Goal: Information Seeking & Learning: Find specific fact

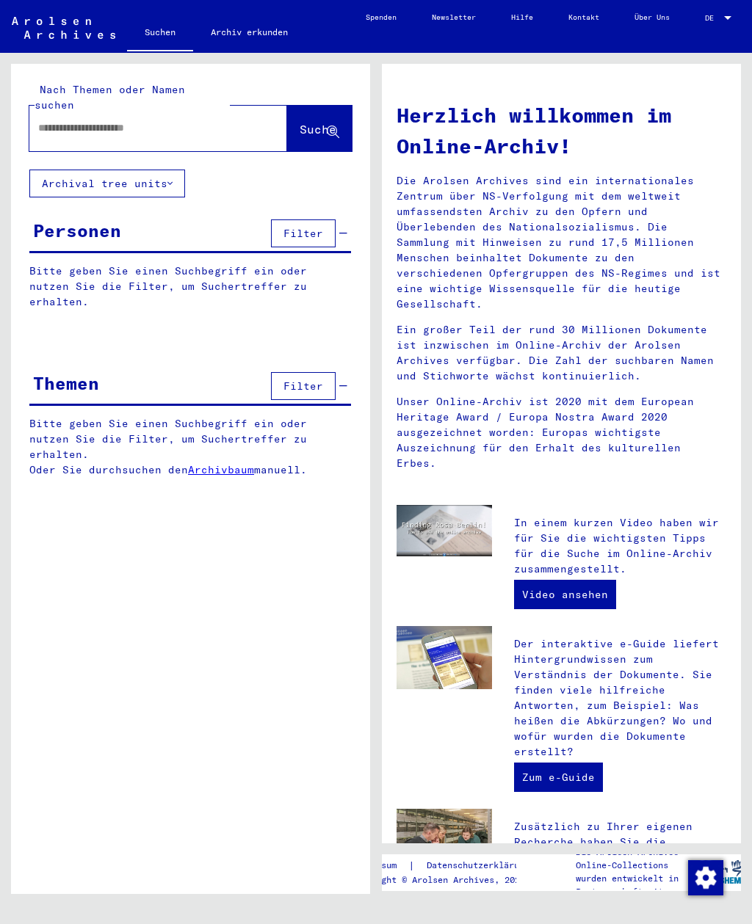
click at [73, 120] on input "text" at bounding box center [140, 127] width 205 height 15
type input "**********"
click at [300, 122] on span "Suche" at bounding box center [318, 129] width 37 height 15
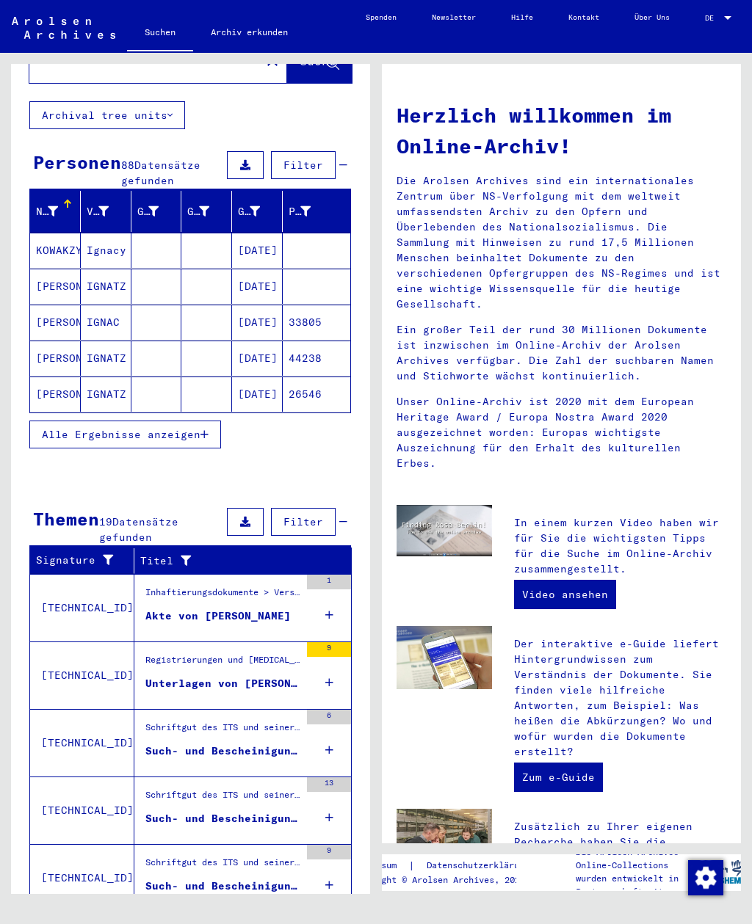
scroll to position [68, 0]
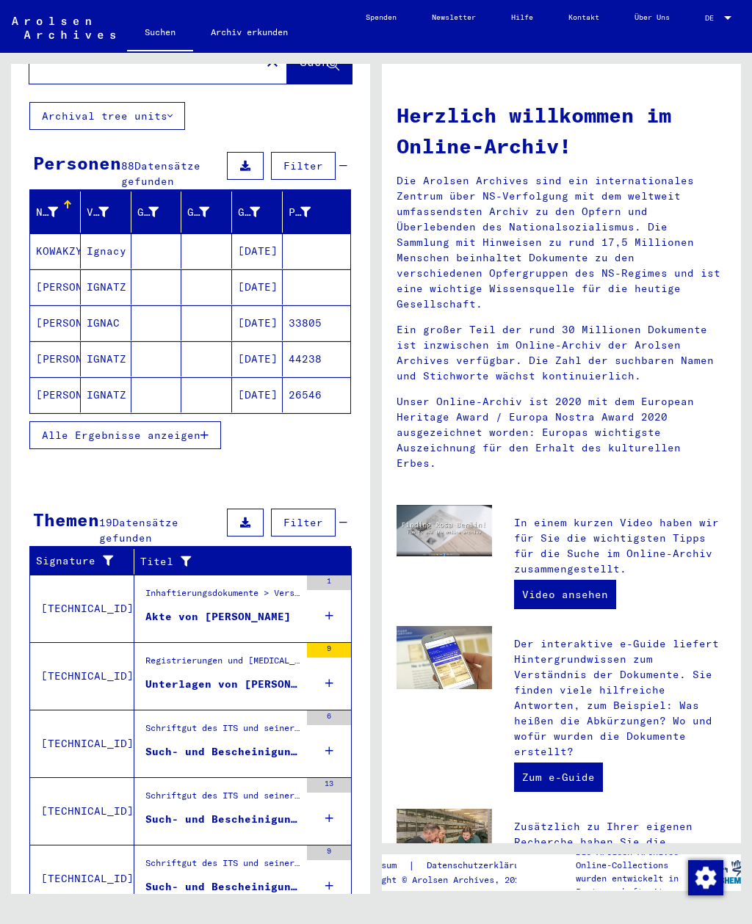
click at [57, 429] on span "Alle Ergebnisse anzeigen" at bounding box center [121, 435] width 159 height 13
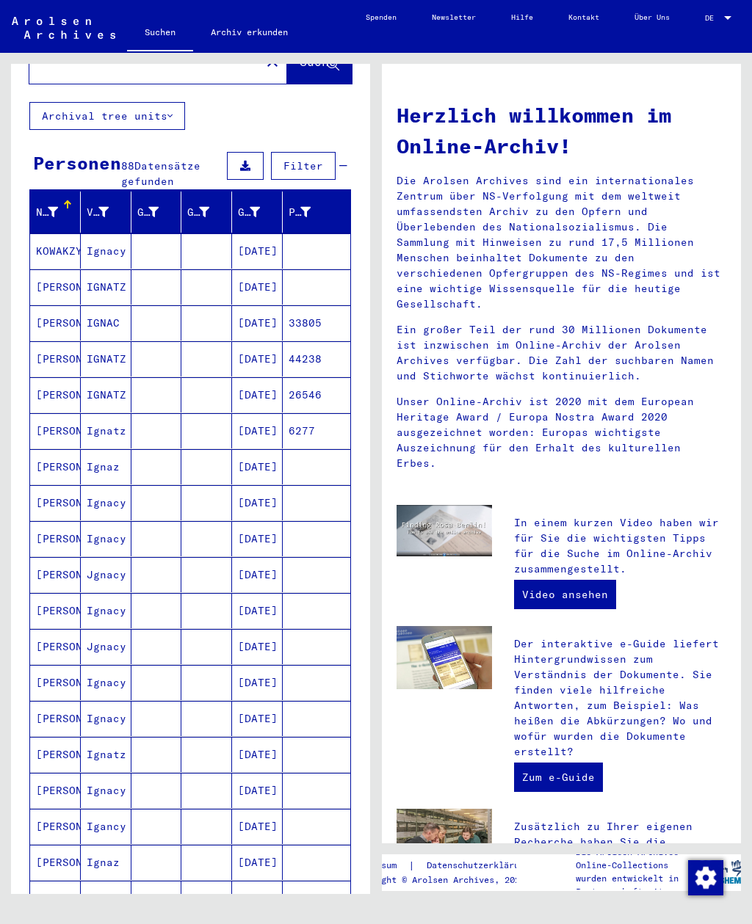
click at [57, 242] on mat-cell "KOWAKZYK" at bounding box center [55, 250] width 51 height 35
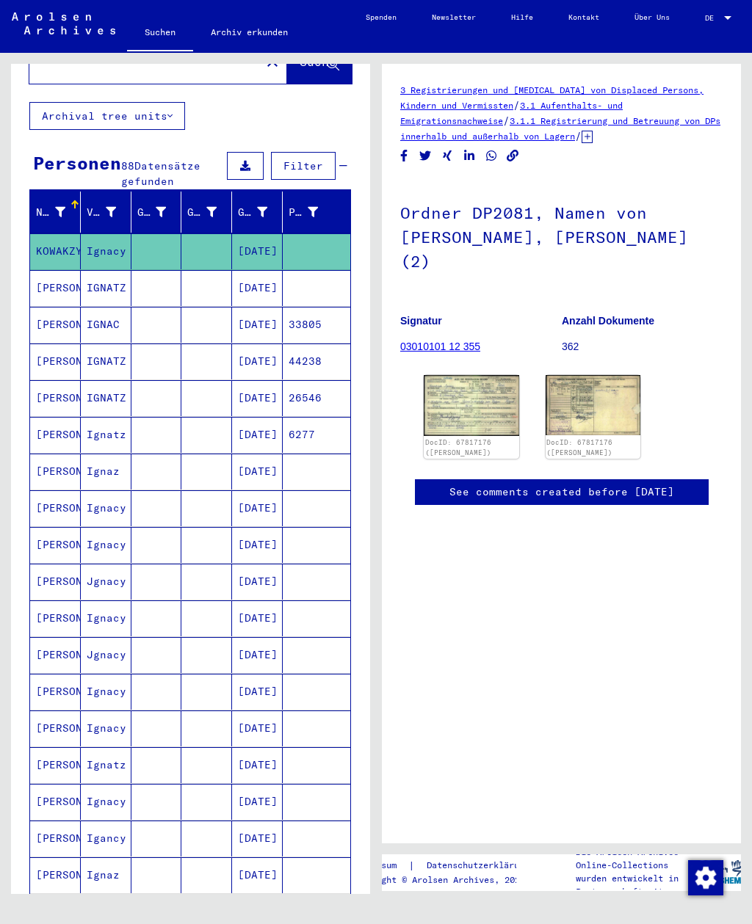
click at [446, 416] on img at bounding box center [471, 405] width 95 height 61
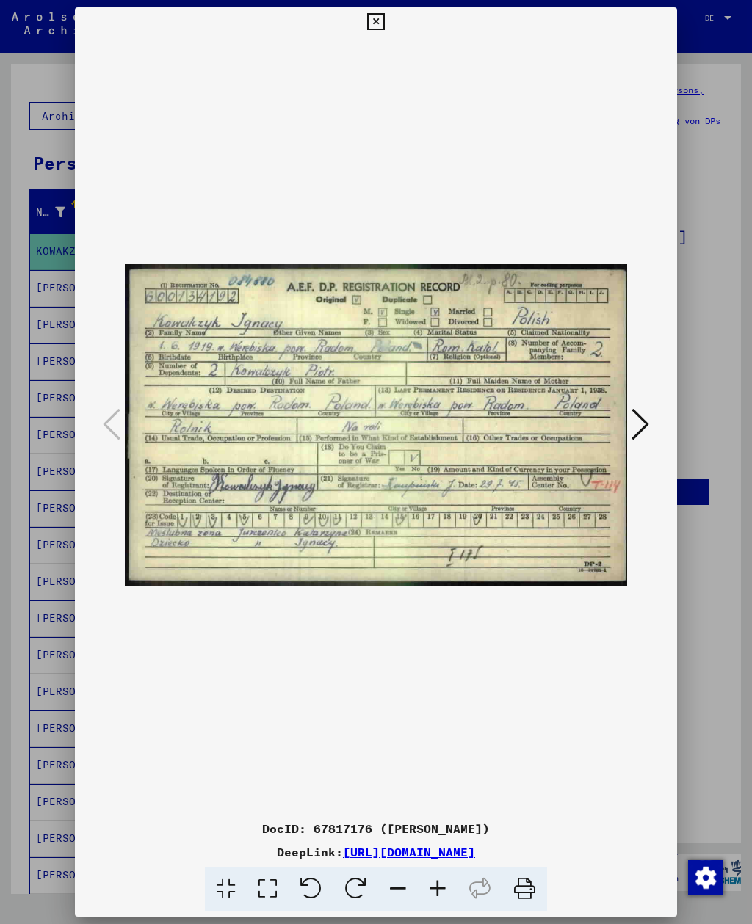
click at [384, 29] on icon at bounding box center [375, 22] width 17 height 18
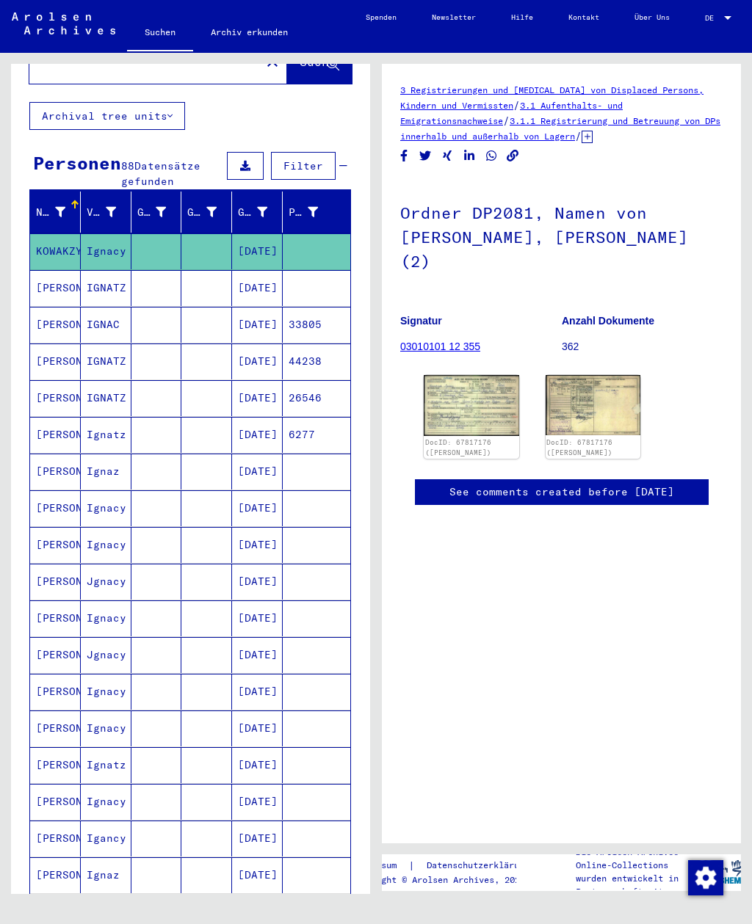
click at [52, 273] on mat-cell "[PERSON_NAME]" at bounding box center [55, 288] width 51 height 36
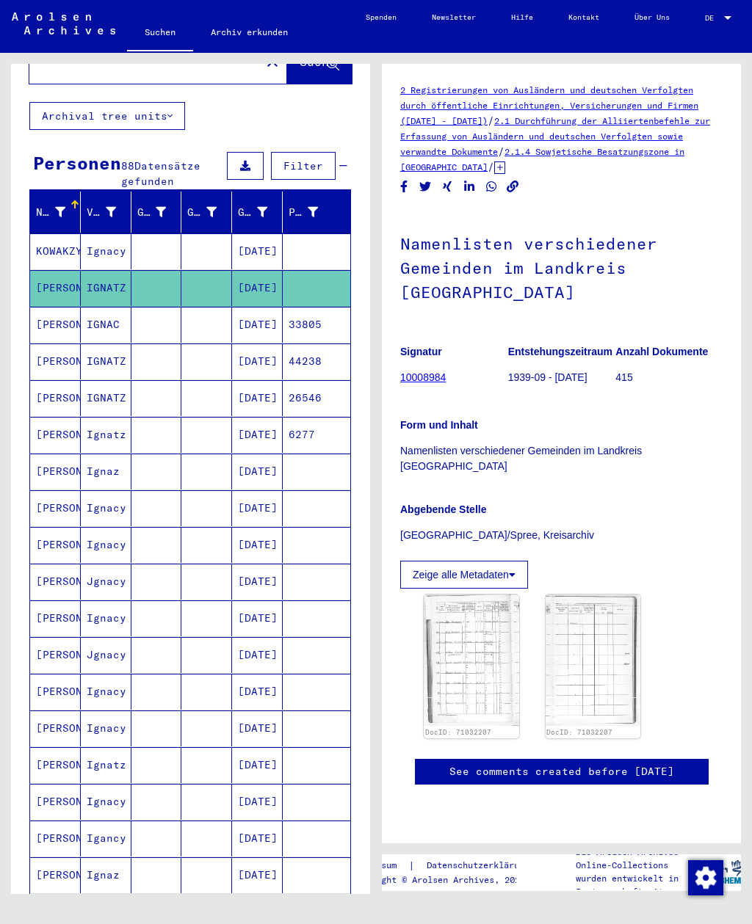
click at [37, 315] on mat-cell "[PERSON_NAME]" at bounding box center [55, 325] width 51 height 36
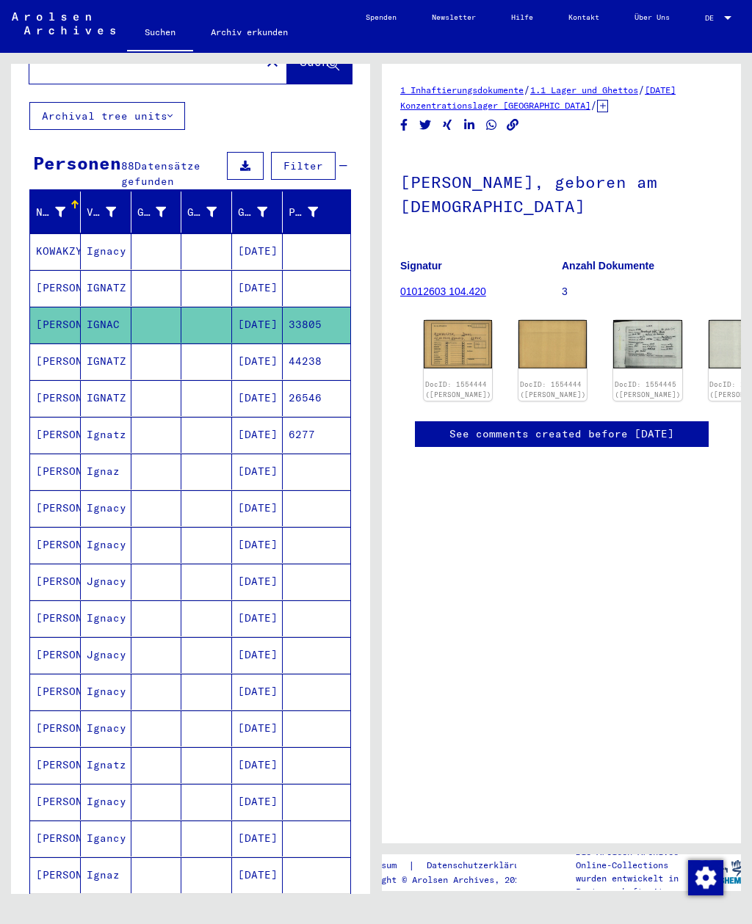
click at [452, 345] on img at bounding box center [458, 344] width 68 height 48
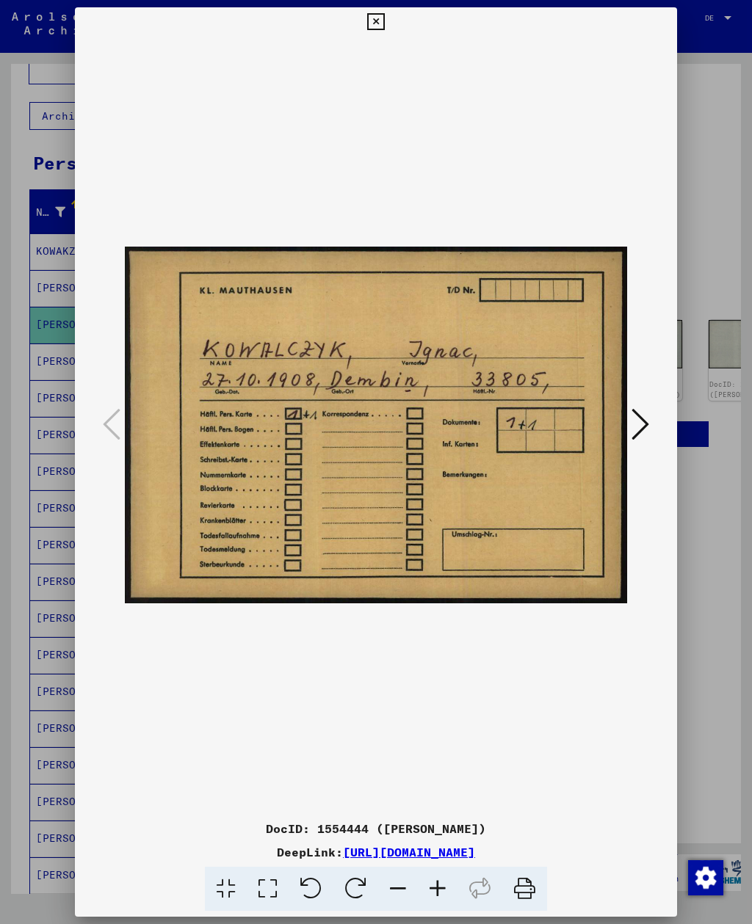
click at [642, 416] on icon at bounding box center [640, 424] width 18 height 35
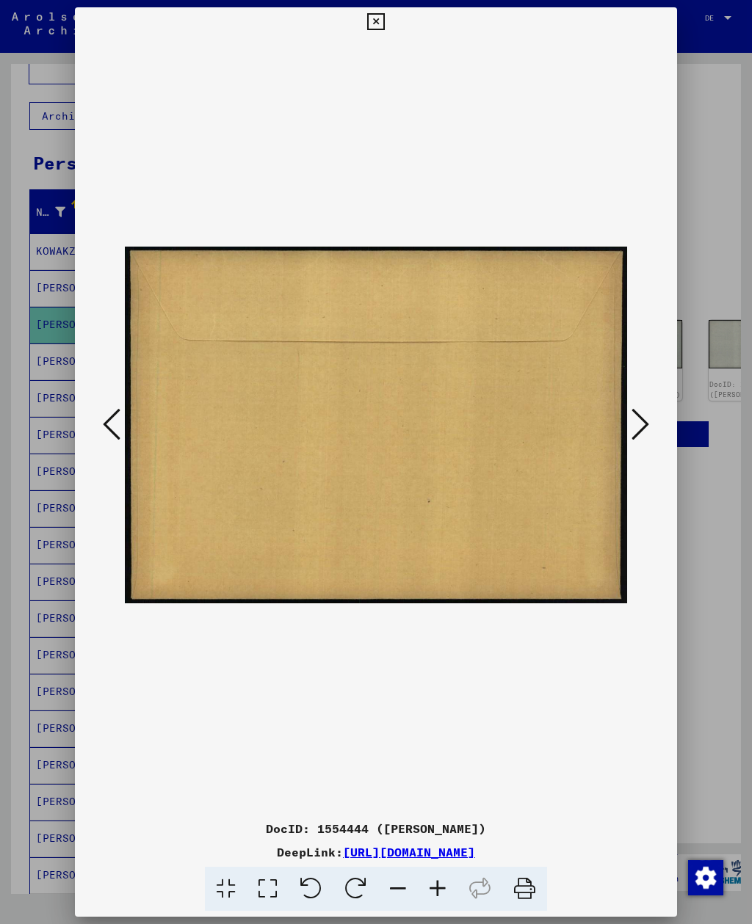
click at [643, 432] on icon at bounding box center [640, 424] width 18 height 35
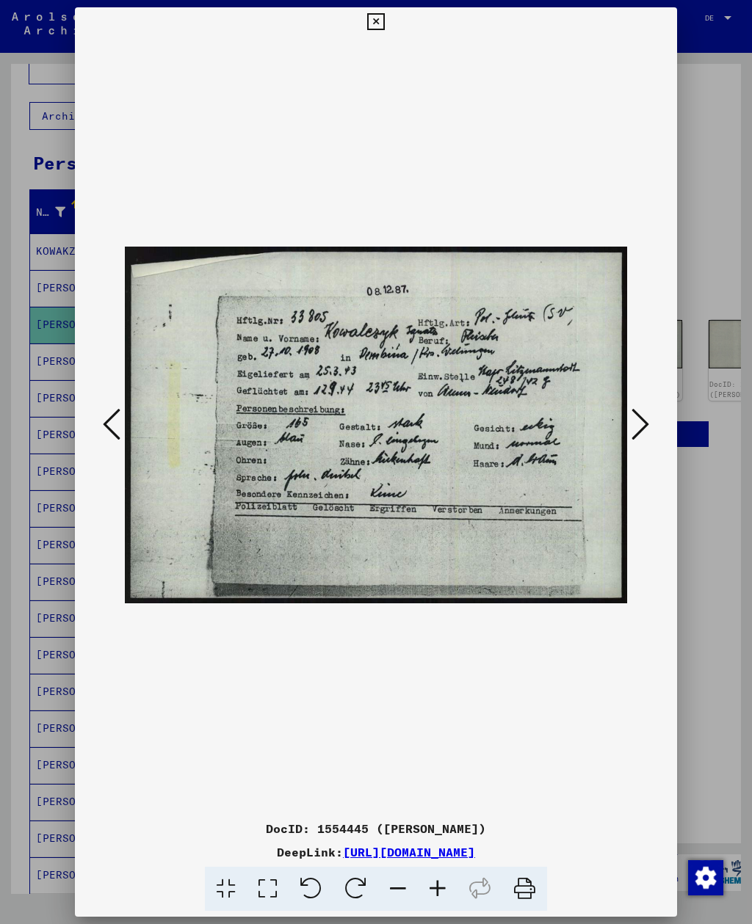
click at [641, 436] on icon at bounding box center [640, 424] width 18 height 35
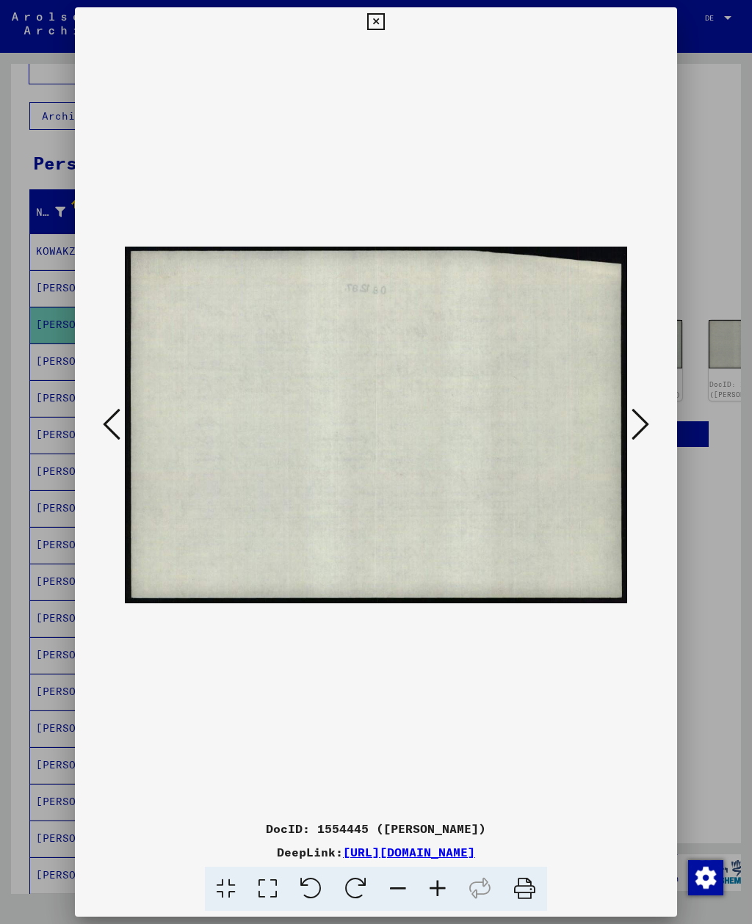
click at [643, 438] on icon at bounding box center [640, 424] width 18 height 35
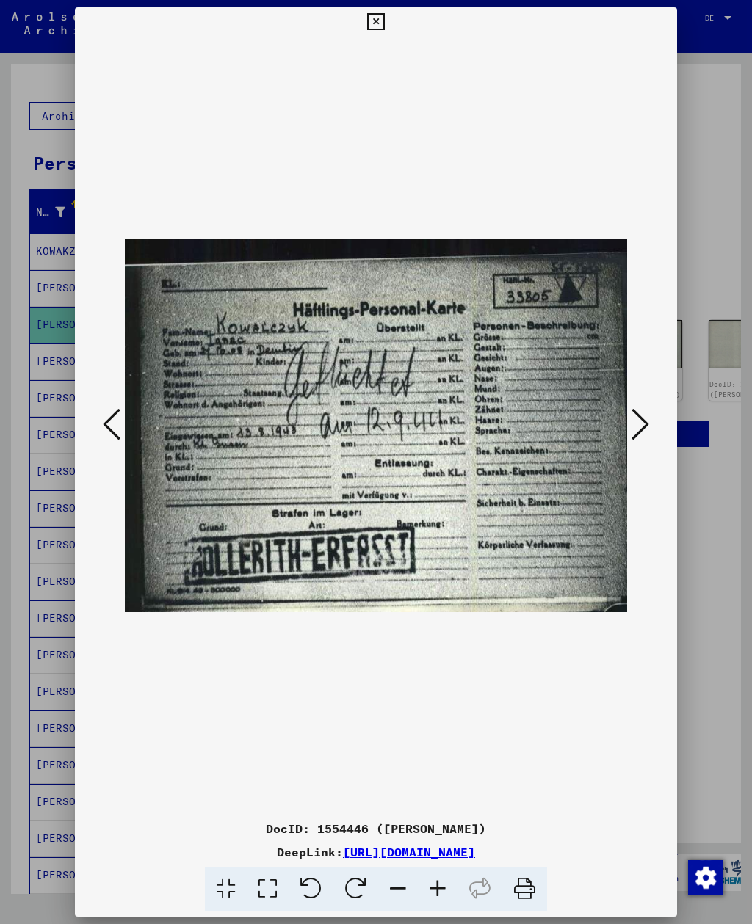
click at [647, 432] on icon at bounding box center [640, 424] width 18 height 35
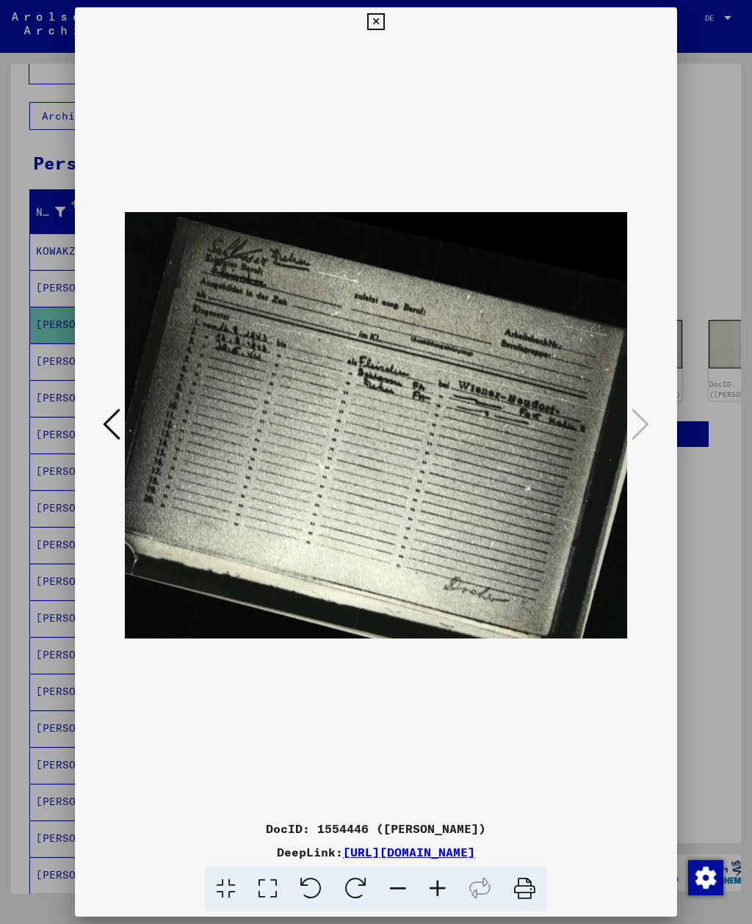
click at [102, 429] on button at bounding box center [111, 426] width 26 height 42
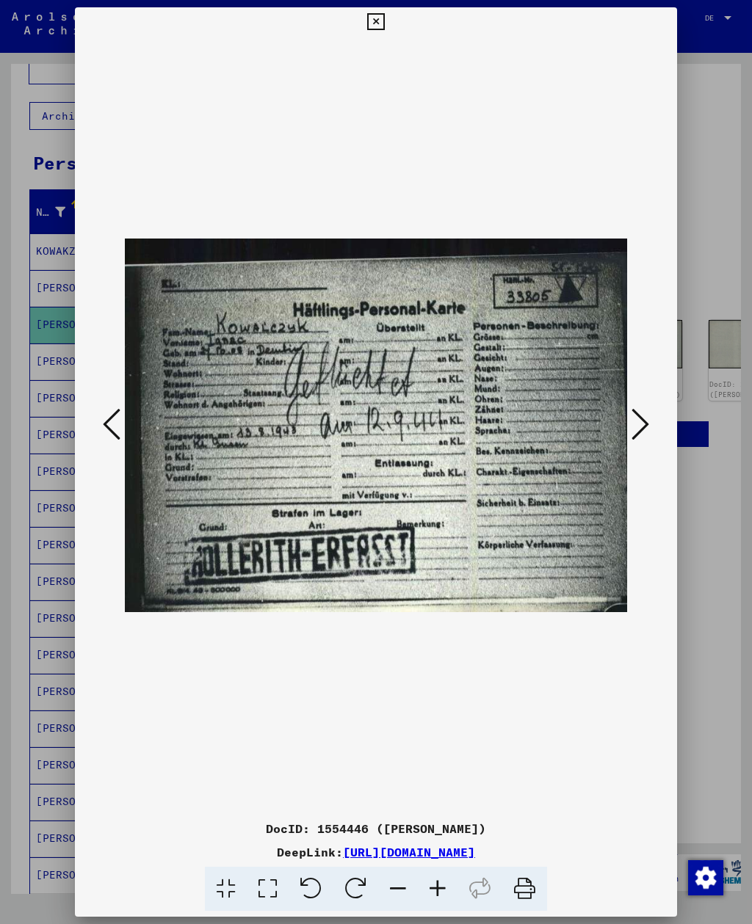
click at [652, 429] on button at bounding box center [640, 426] width 26 height 42
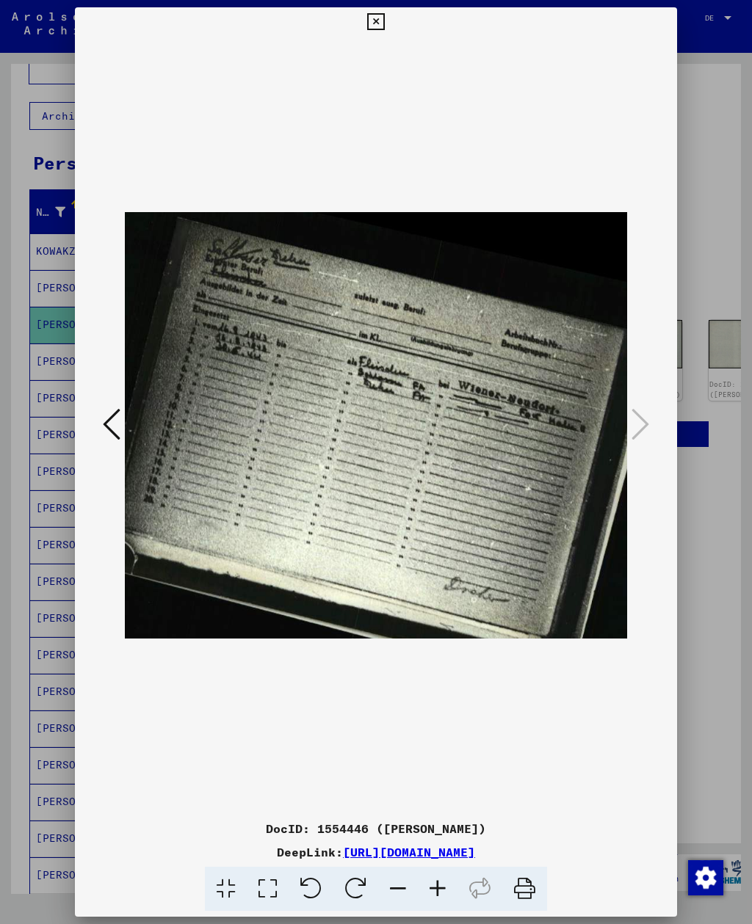
click at [92, 418] on div at bounding box center [375, 425] width 601 height 777
click at [115, 432] on icon at bounding box center [112, 424] width 18 height 35
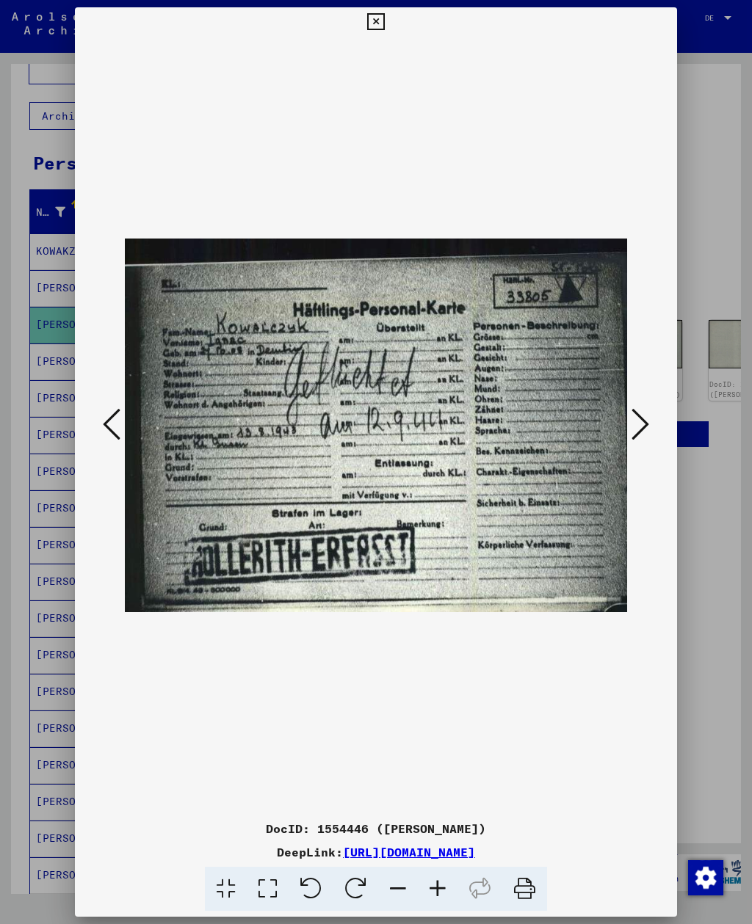
click at [109, 428] on icon at bounding box center [112, 424] width 18 height 35
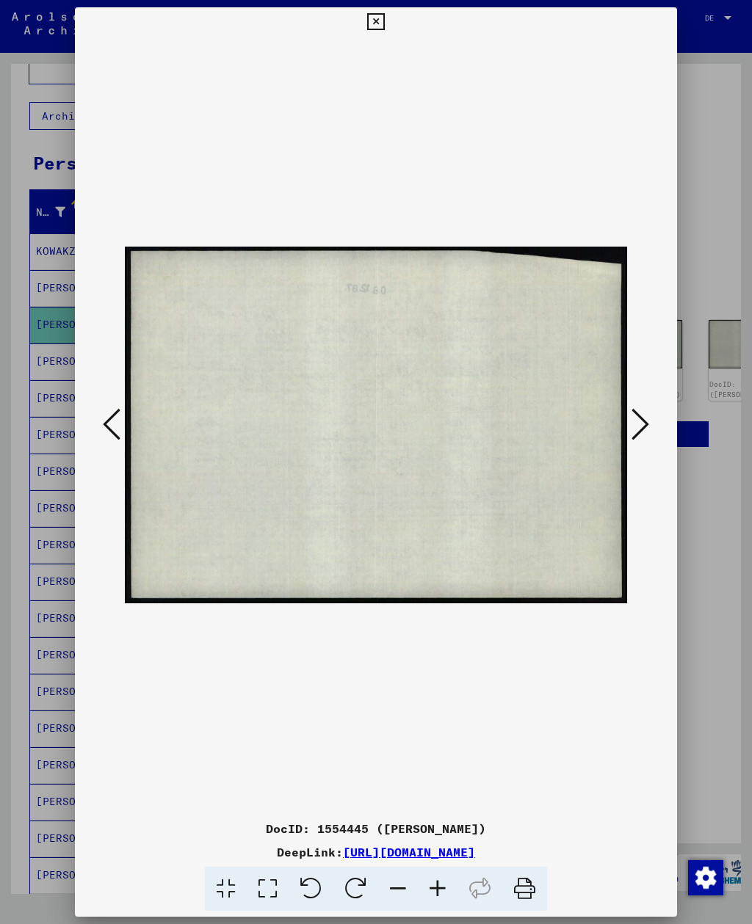
click at [104, 427] on icon at bounding box center [112, 424] width 18 height 35
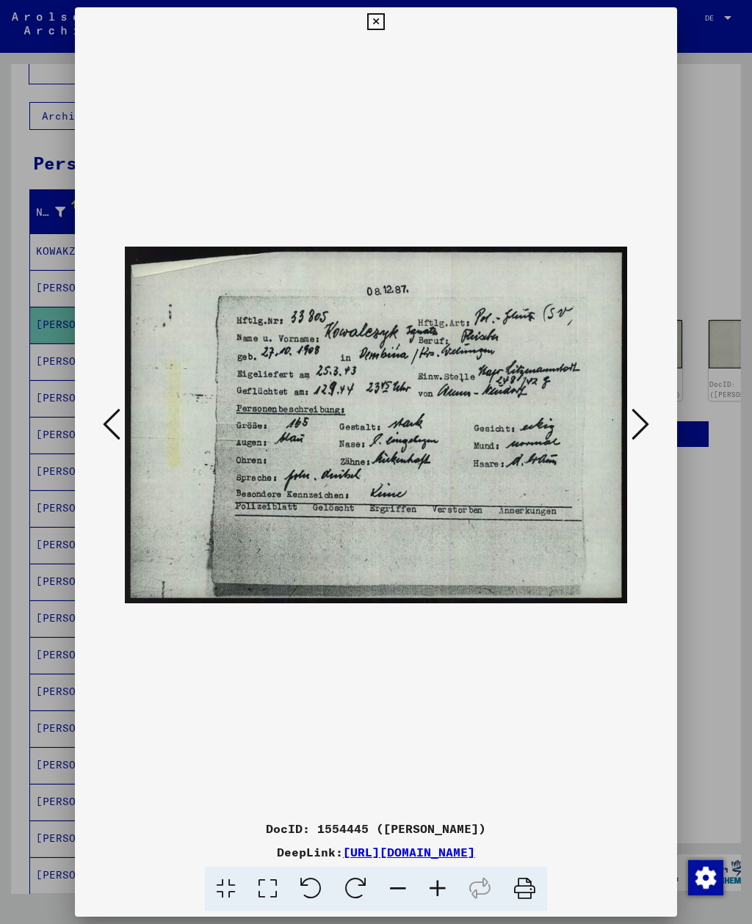
click at [114, 431] on icon at bounding box center [112, 424] width 18 height 35
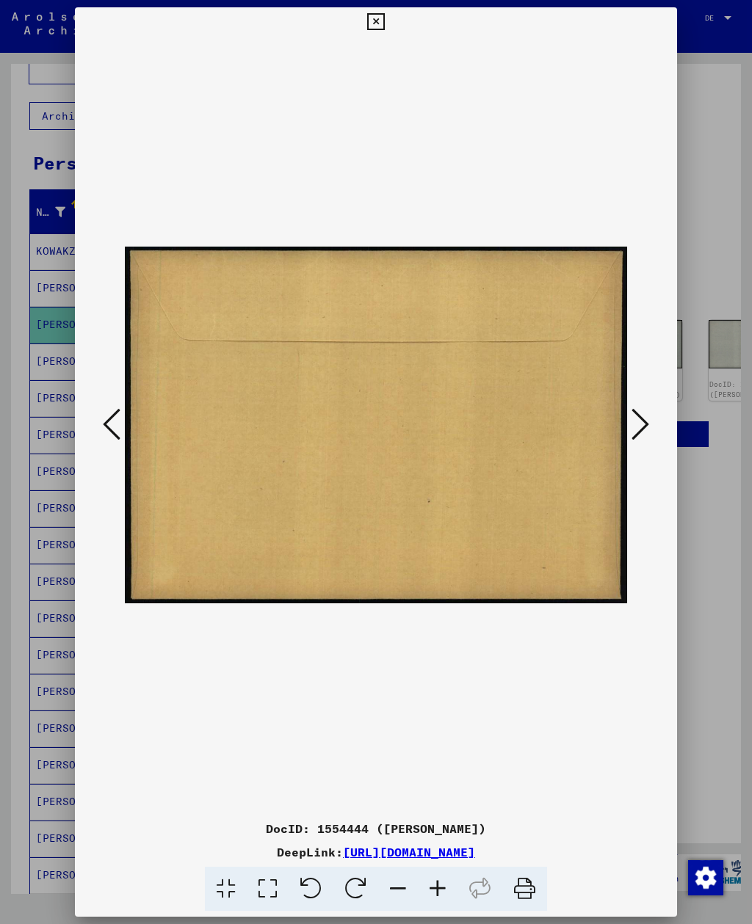
click at [111, 427] on icon at bounding box center [112, 424] width 18 height 35
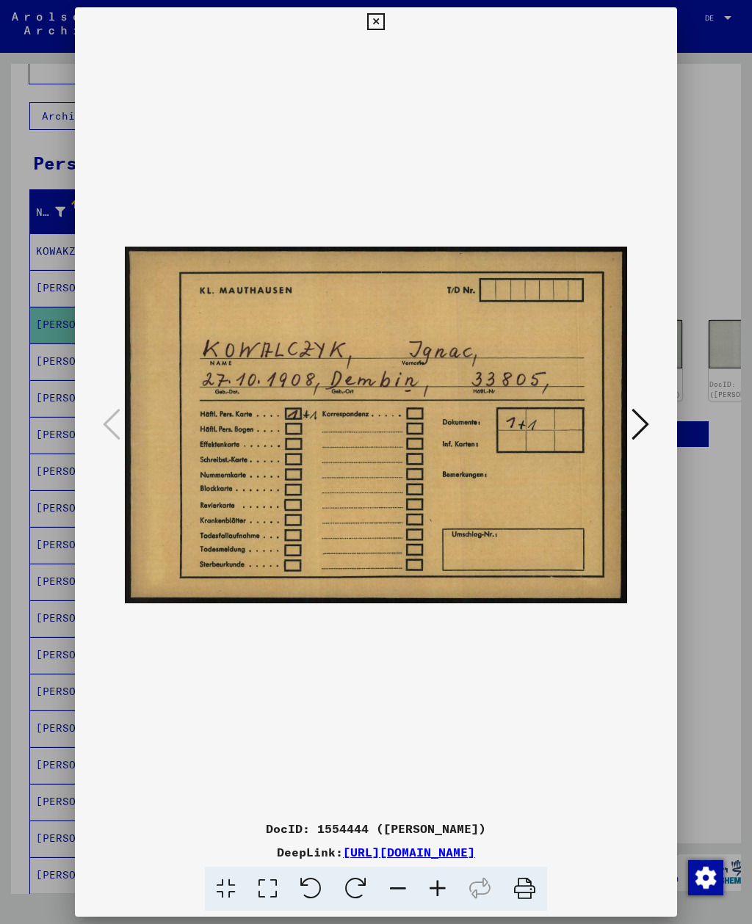
click at [384, 22] on icon at bounding box center [375, 22] width 17 height 18
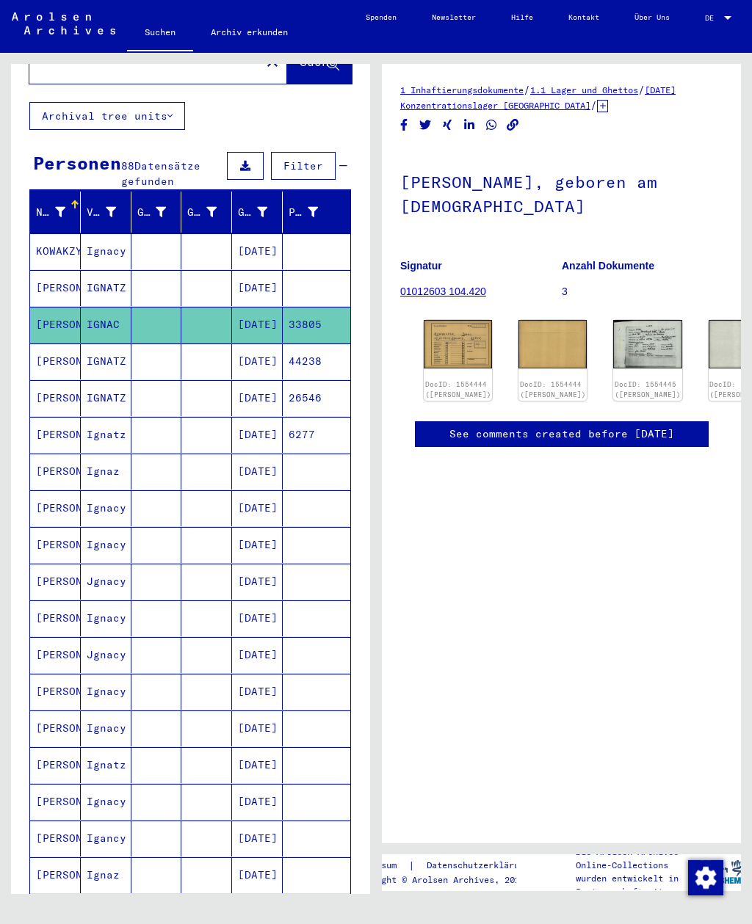
click at [65, 349] on mat-cell "[PERSON_NAME]" at bounding box center [55, 362] width 51 height 36
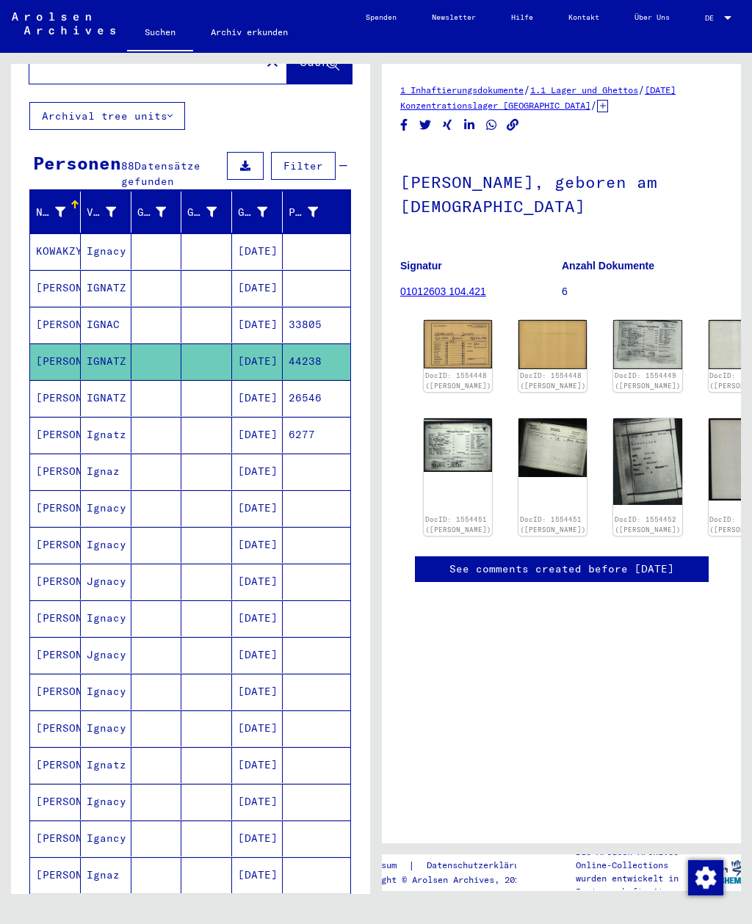
click at [440, 344] on img at bounding box center [458, 344] width 68 height 48
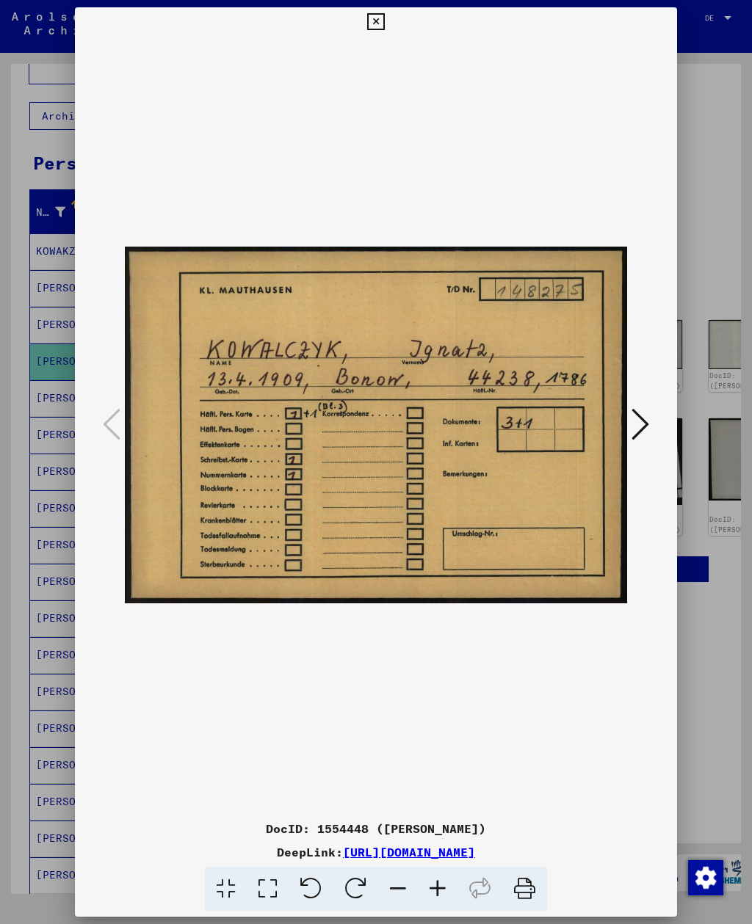
click at [637, 433] on icon at bounding box center [640, 424] width 18 height 35
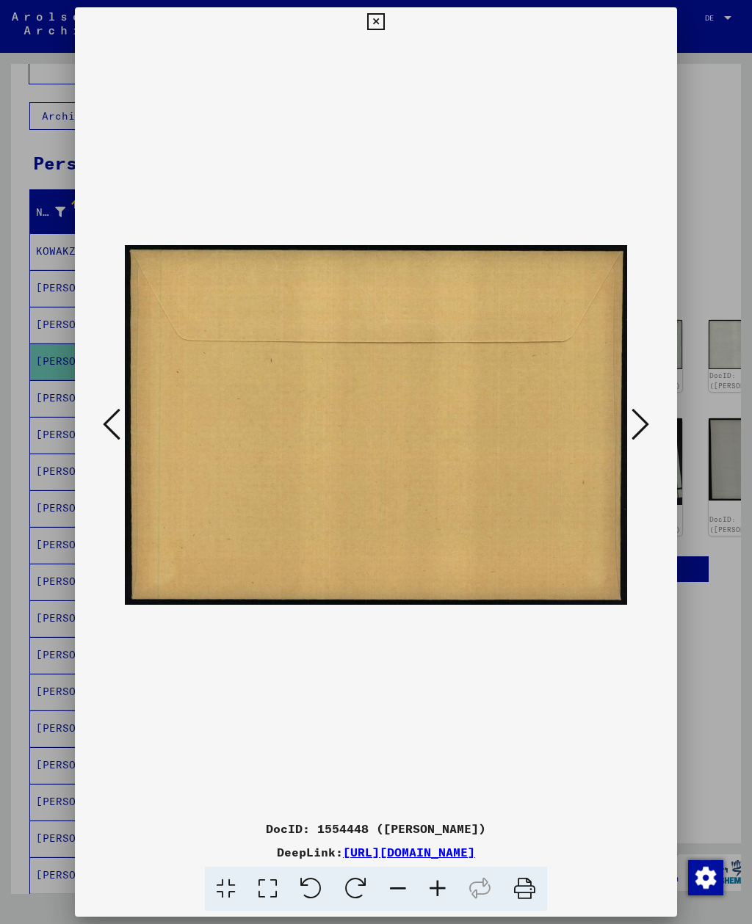
click at [630, 435] on button at bounding box center [640, 426] width 26 height 42
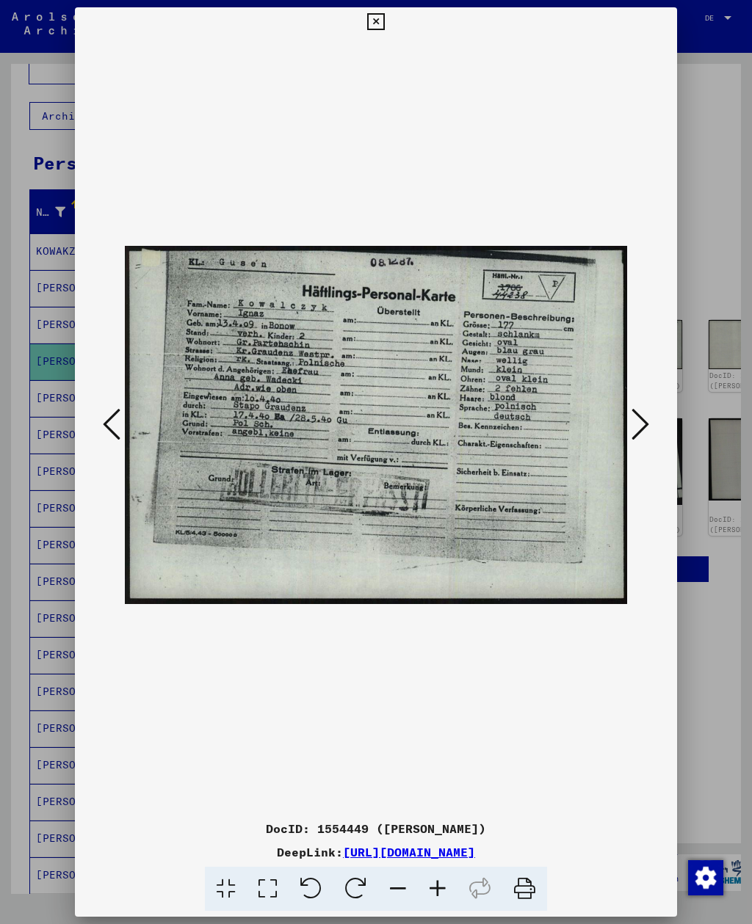
click at [384, 21] on icon at bounding box center [375, 22] width 17 height 18
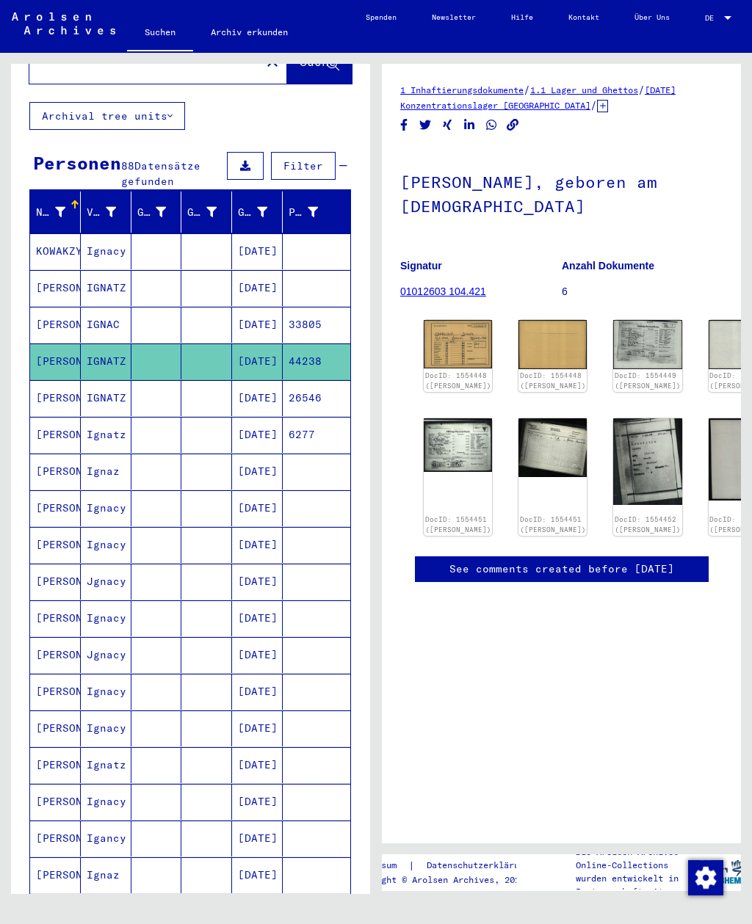
click at [64, 385] on mat-cell "[PERSON_NAME]" at bounding box center [55, 398] width 51 height 36
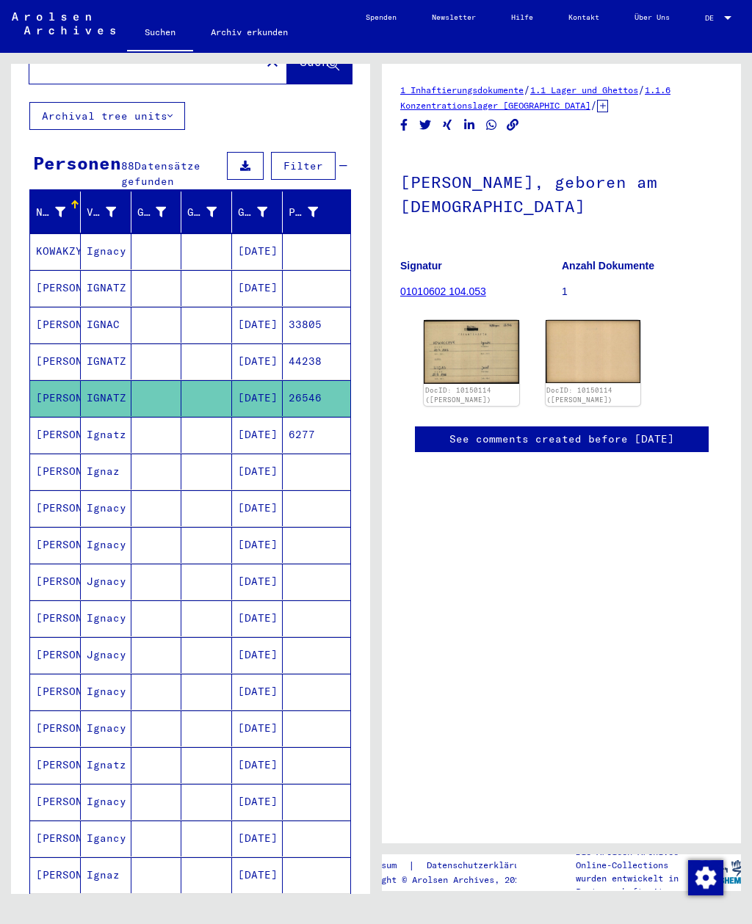
click at [454, 364] on img at bounding box center [471, 352] width 95 height 64
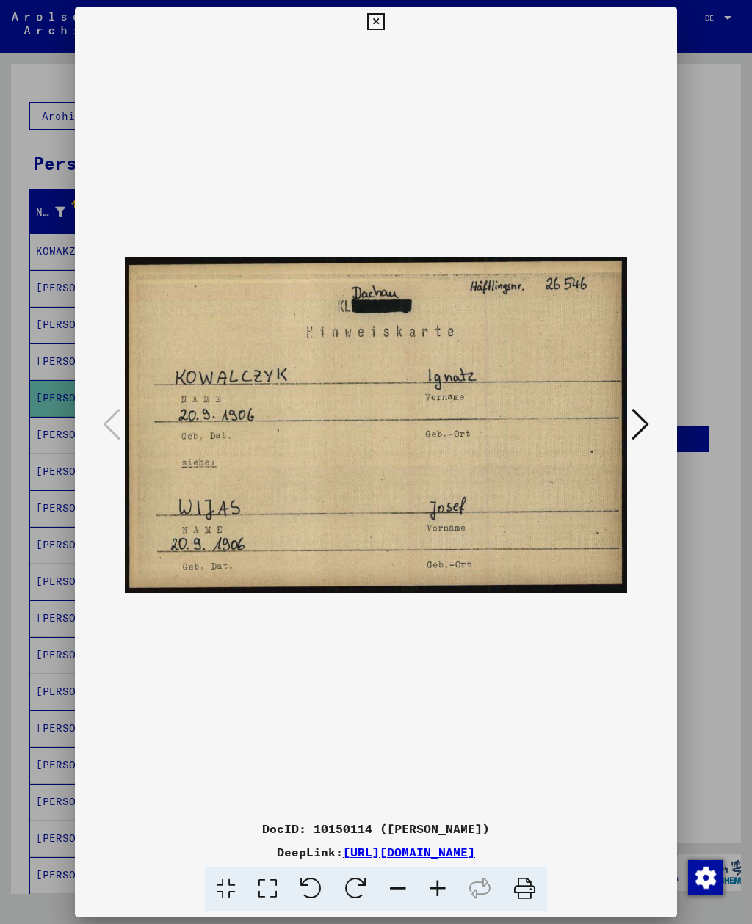
click at [648, 443] on button at bounding box center [640, 426] width 26 height 42
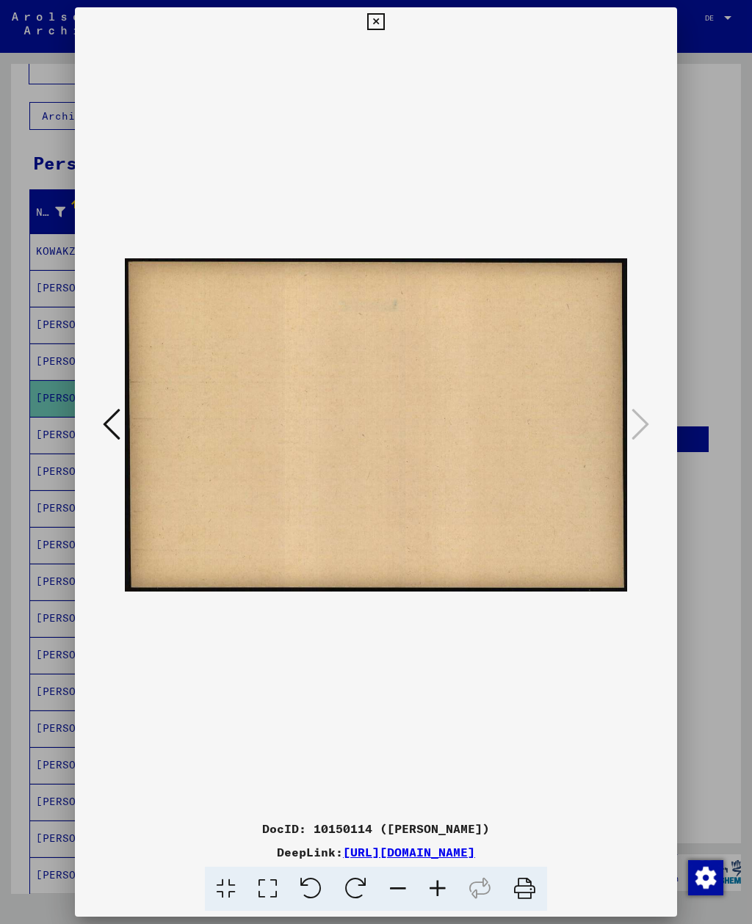
click at [388, 31] on button at bounding box center [376, 21] width 26 height 29
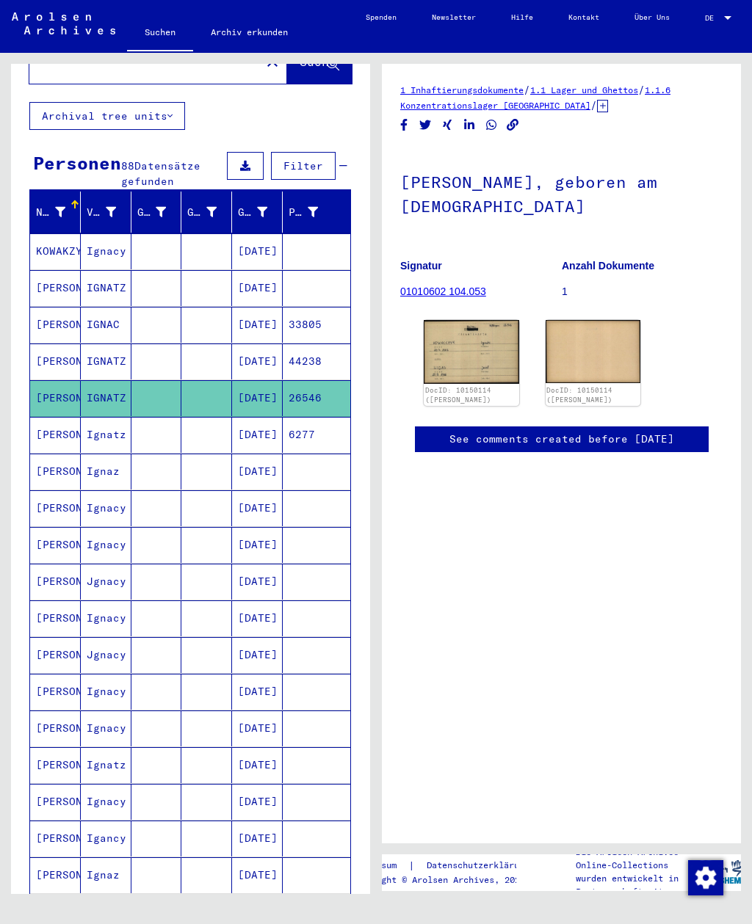
click at [54, 417] on mat-cell "[PERSON_NAME]" at bounding box center [55, 435] width 51 height 36
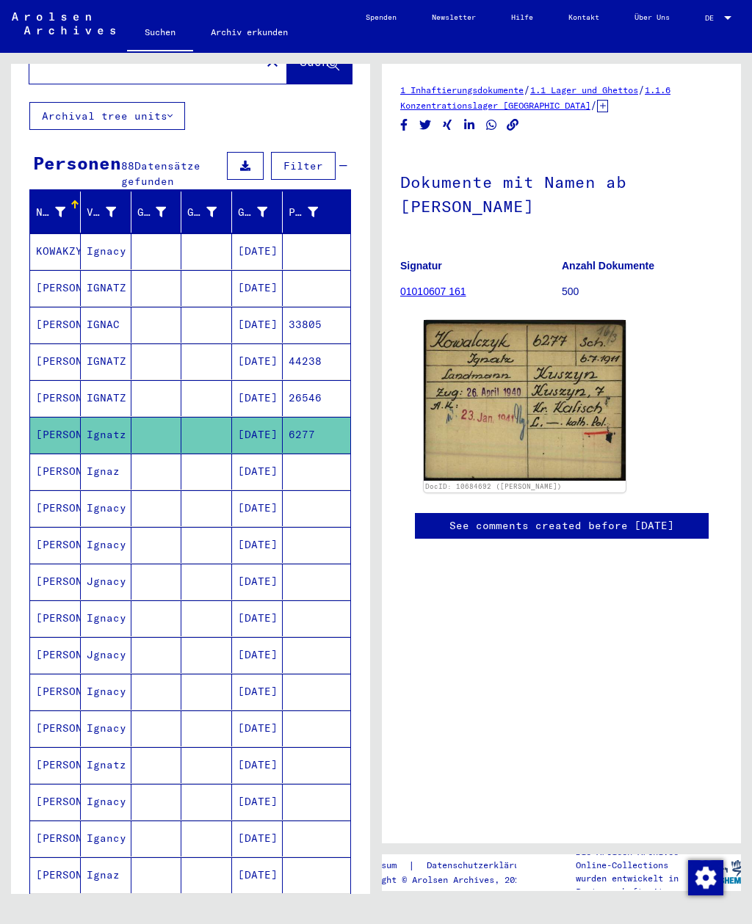
click at [79, 454] on mat-cell "[PERSON_NAME]" at bounding box center [55, 472] width 51 height 36
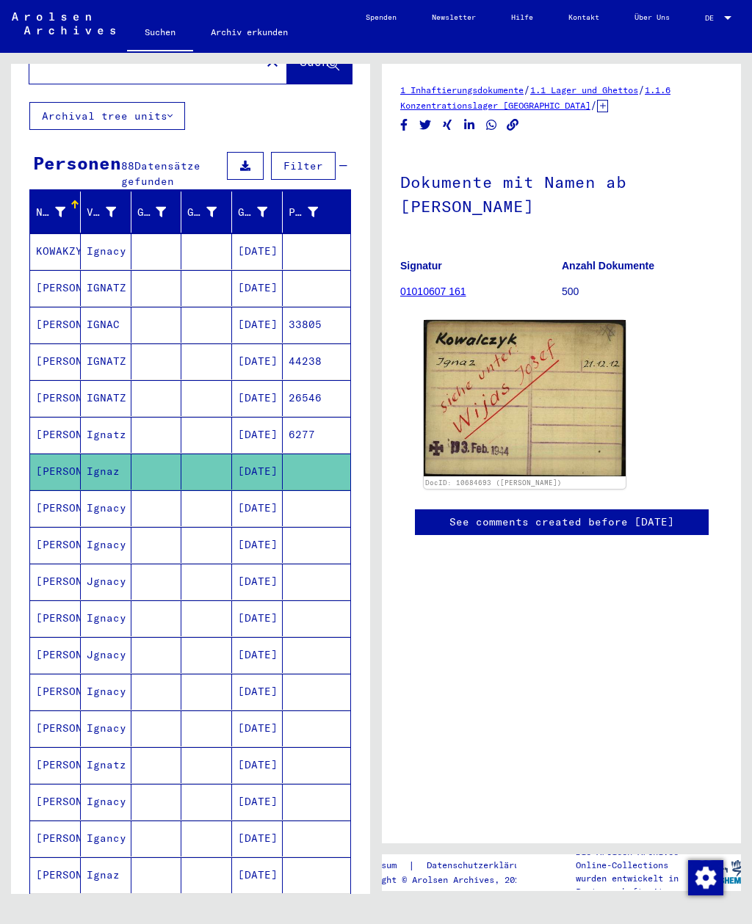
click at [90, 494] on mat-cell "Ignacy" at bounding box center [106, 508] width 51 height 36
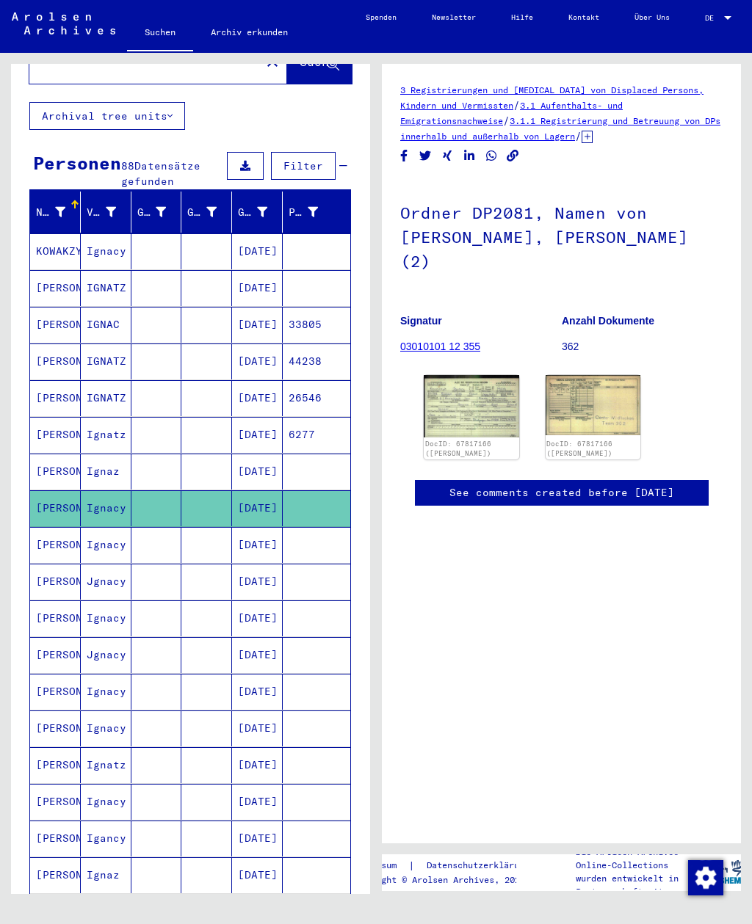
click at [457, 416] on img at bounding box center [471, 406] width 95 height 62
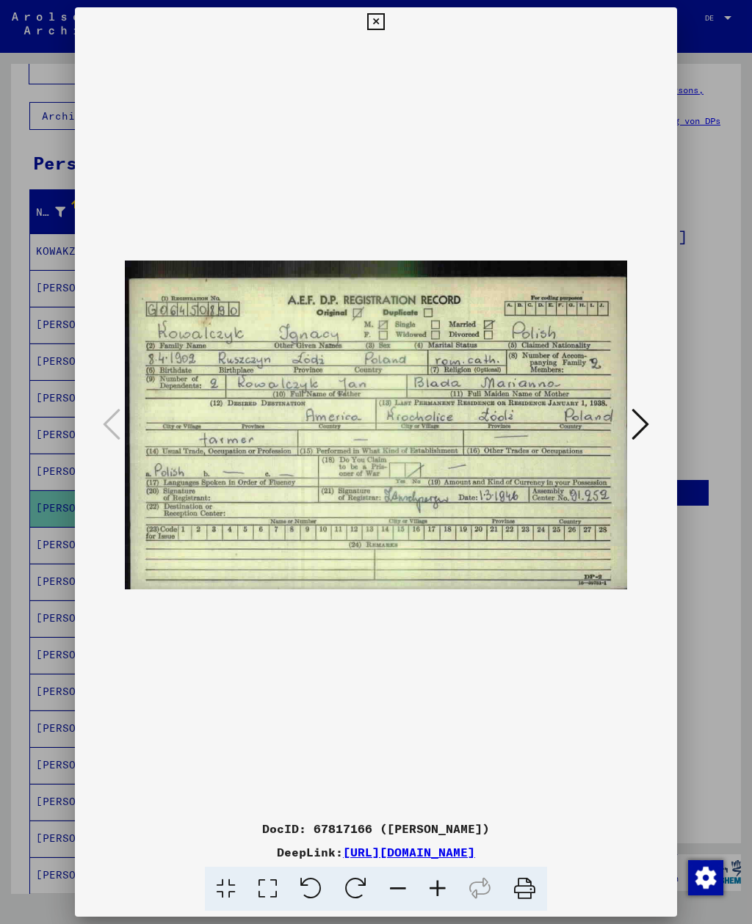
click at [388, 31] on button at bounding box center [376, 21] width 26 height 29
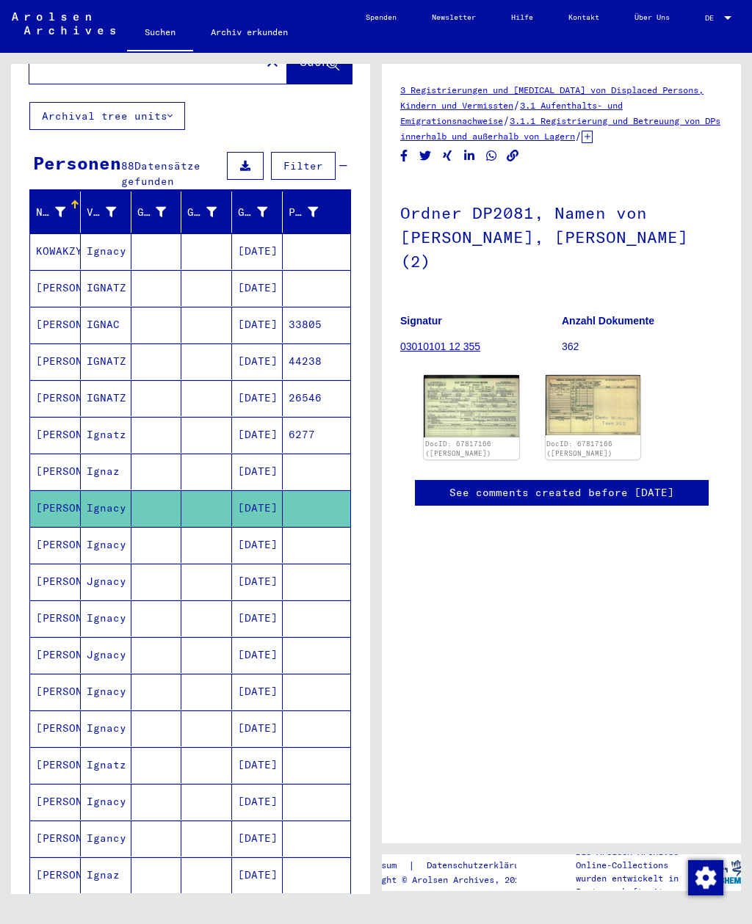
click at [84, 527] on mat-cell "Ignacy" at bounding box center [106, 545] width 51 height 36
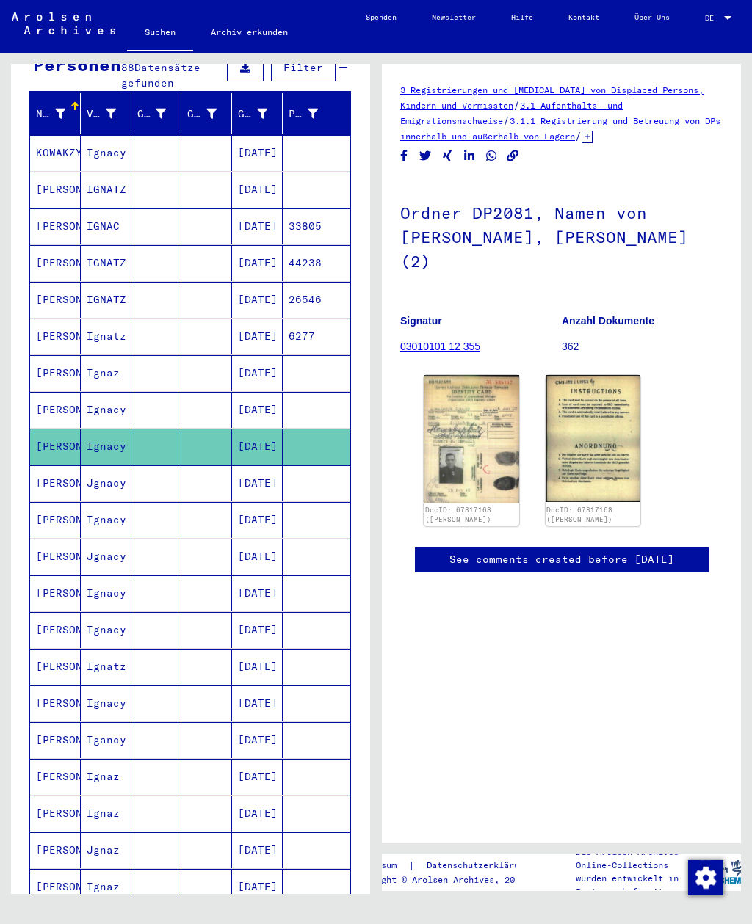
scroll to position [162, 0]
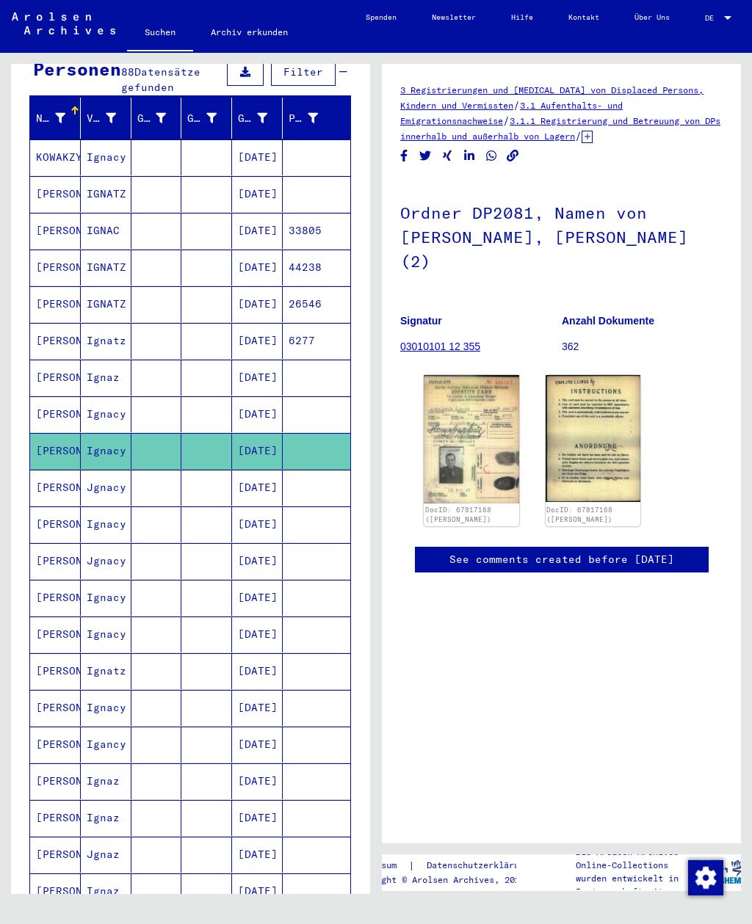
click at [62, 473] on mat-cell "[PERSON_NAME]" at bounding box center [55, 488] width 51 height 36
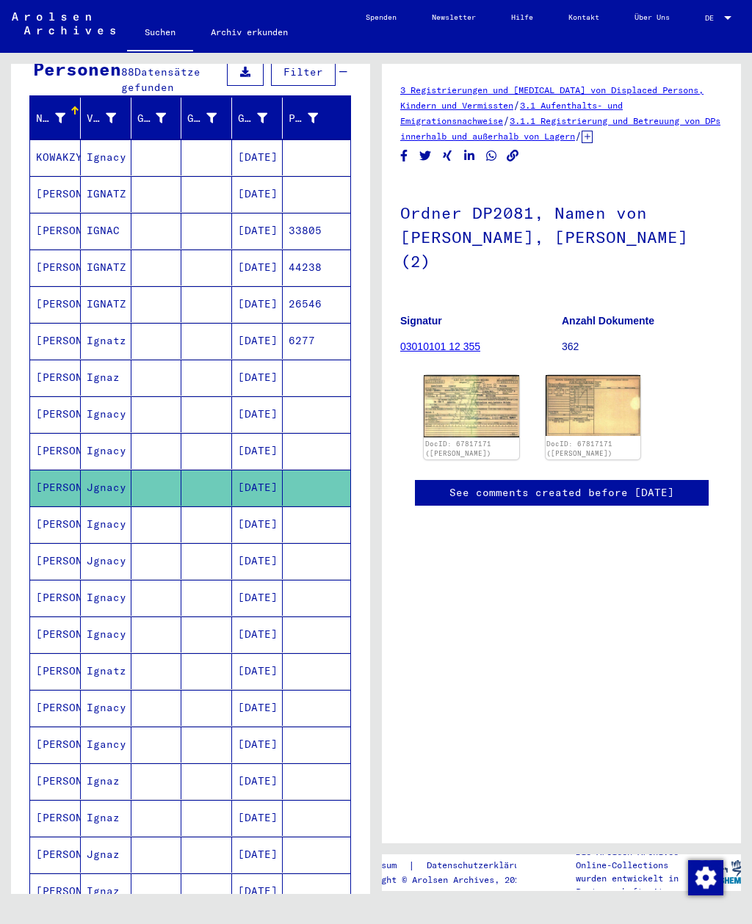
click at [496, 424] on img at bounding box center [471, 406] width 95 height 62
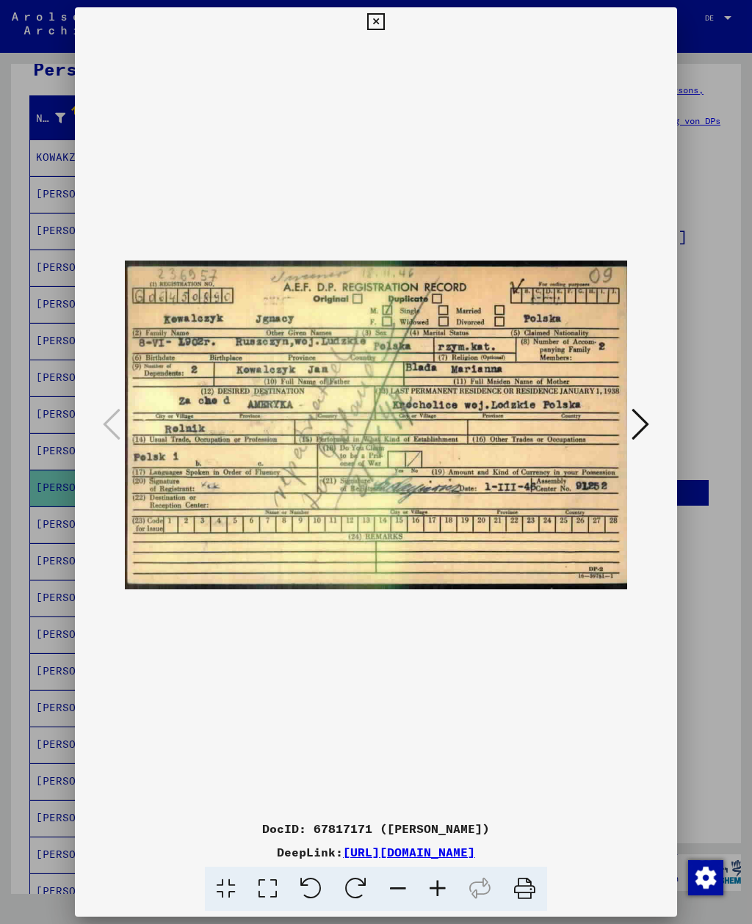
click at [388, 32] on button at bounding box center [376, 21] width 26 height 29
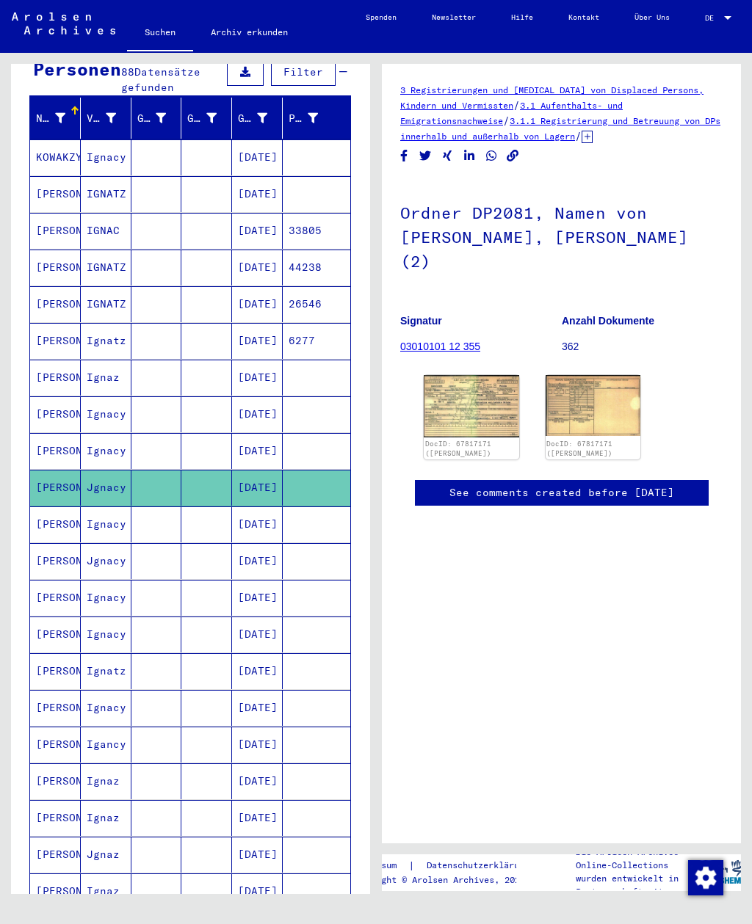
click at [74, 513] on mat-cell "[PERSON_NAME]" at bounding box center [55, 525] width 51 height 36
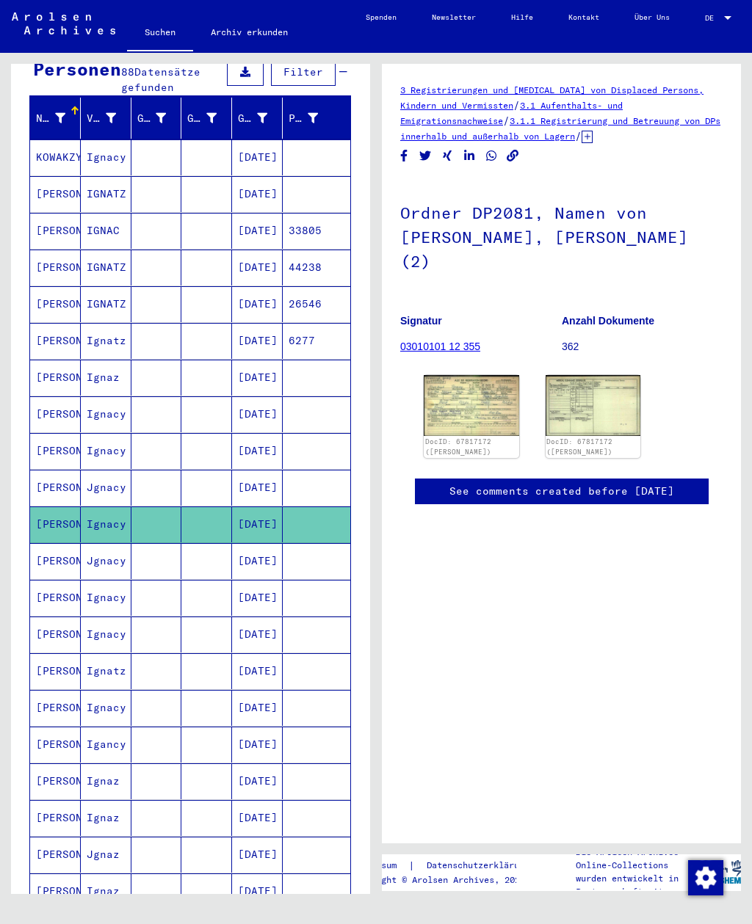
click at [504, 417] on img at bounding box center [471, 405] width 95 height 60
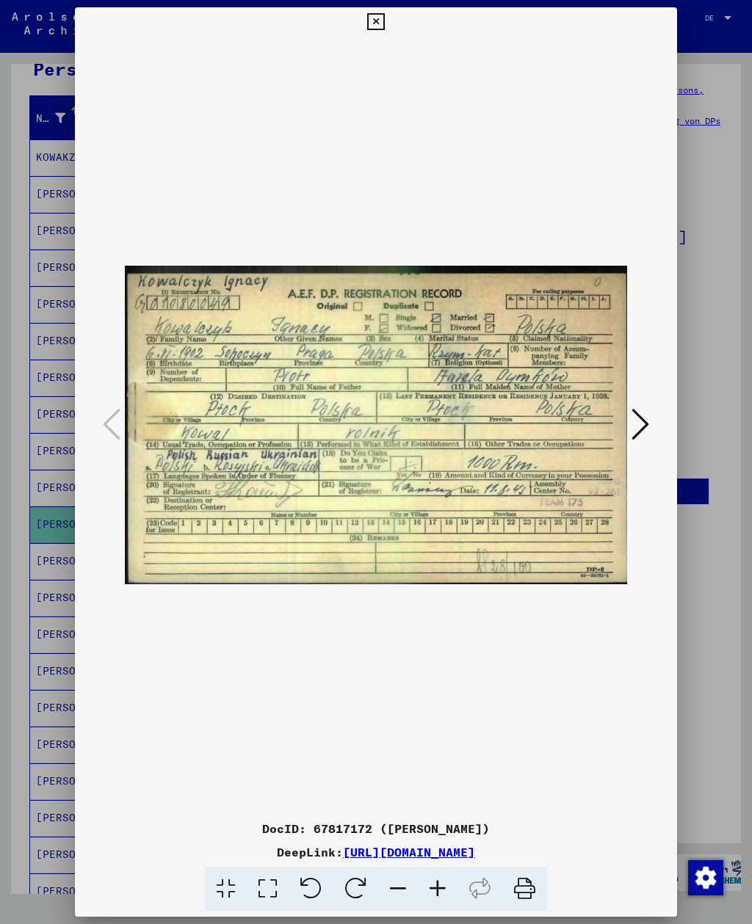
click at [384, 22] on icon at bounding box center [375, 22] width 17 height 18
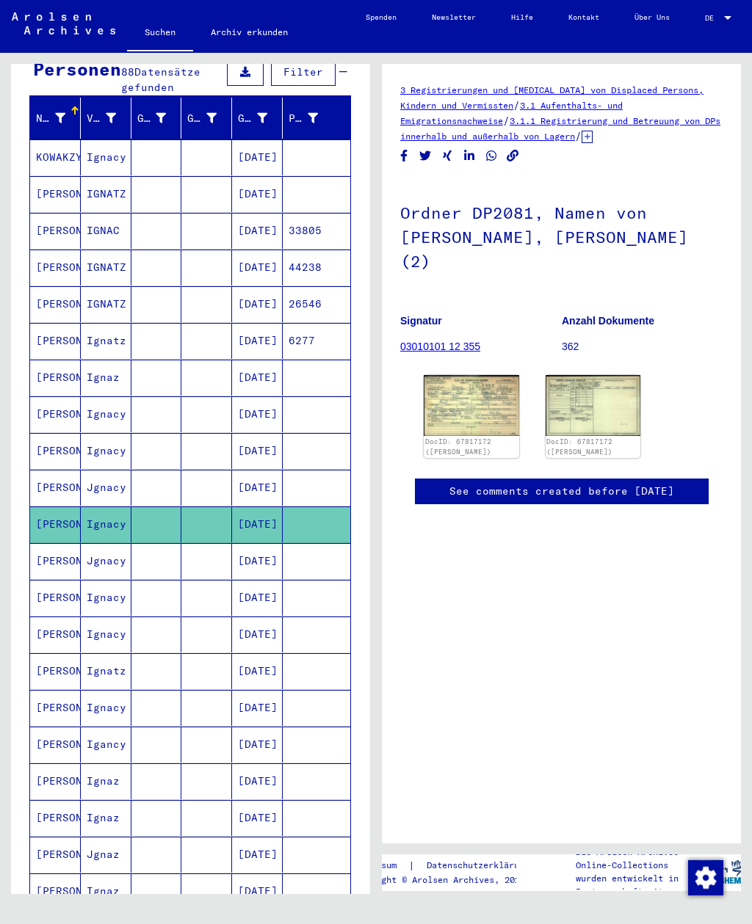
click at [81, 507] on mat-cell "Ignacy" at bounding box center [106, 525] width 51 height 36
click at [79, 509] on mat-cell "[PERSON_NAME]" at bounding box center [55, 525] width 51 height 36
click at [494, 410] on img at bounding box center [471, 405] width 95 height 60
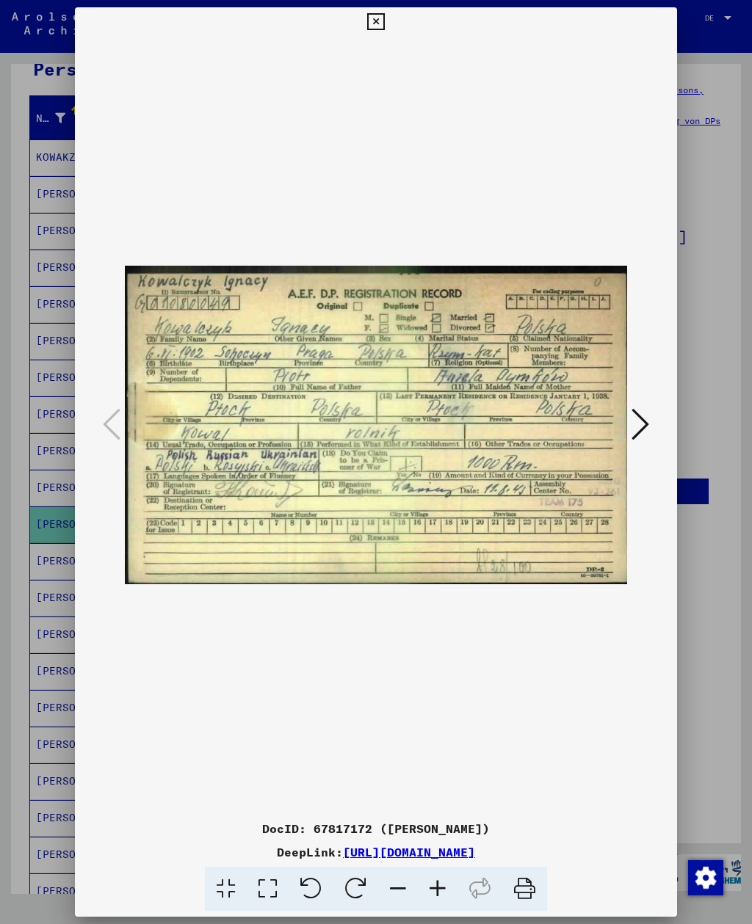
click at [384, 28] on icon at bounding box center [375, 22] width 17 height 18
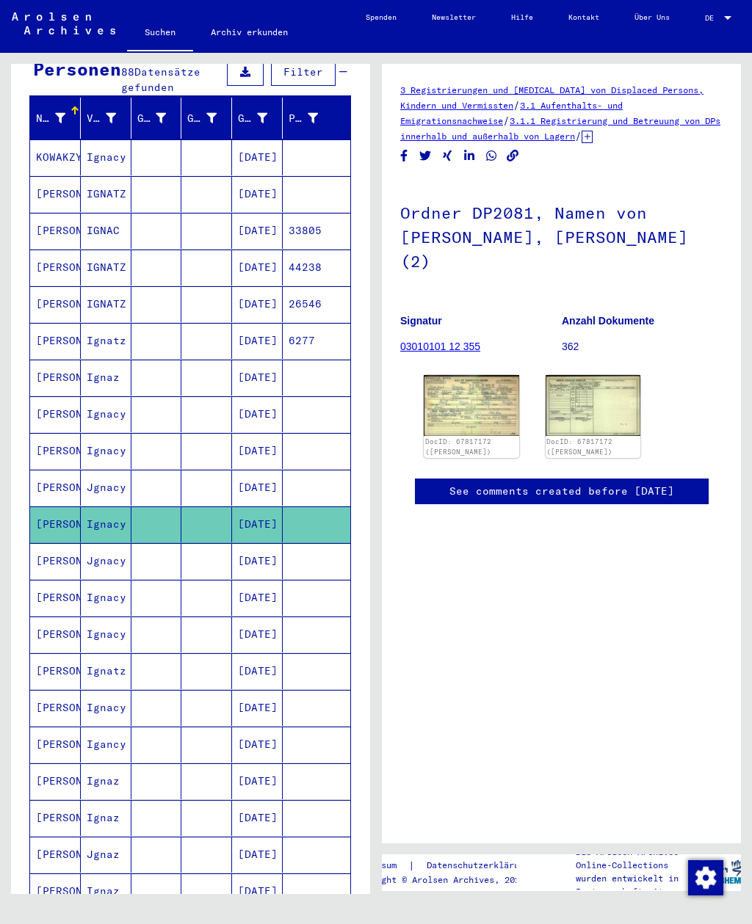
click at [79, 543] on mat-cell "[PERSON_NAME]" at bounding box center [55, 561] width 51 height 36
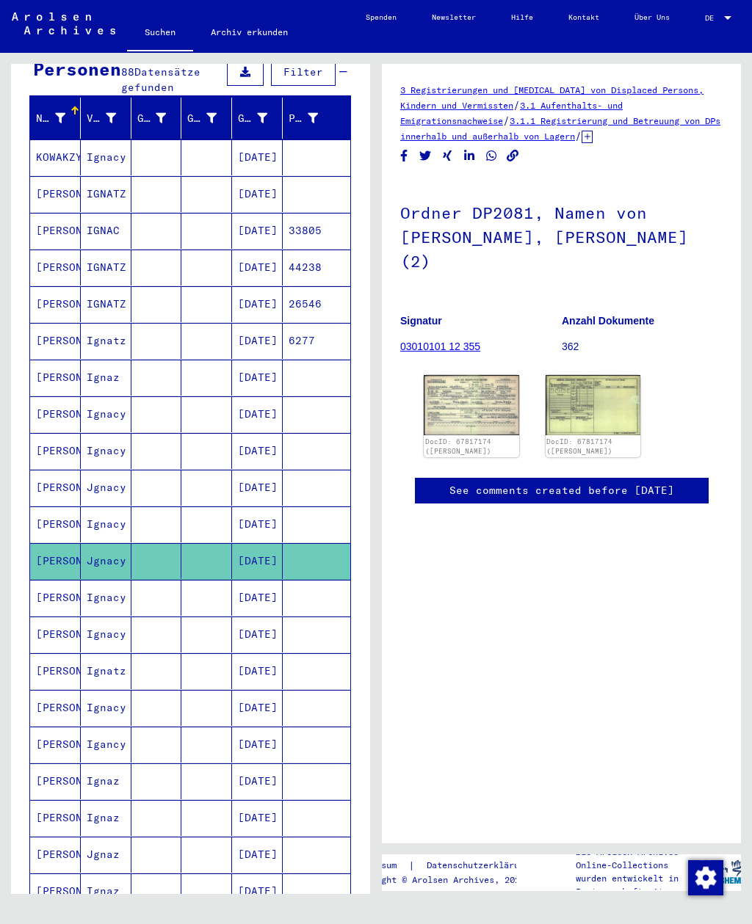
click at [508, 418] on img at bounding box center [471, 405] width 95 height 60
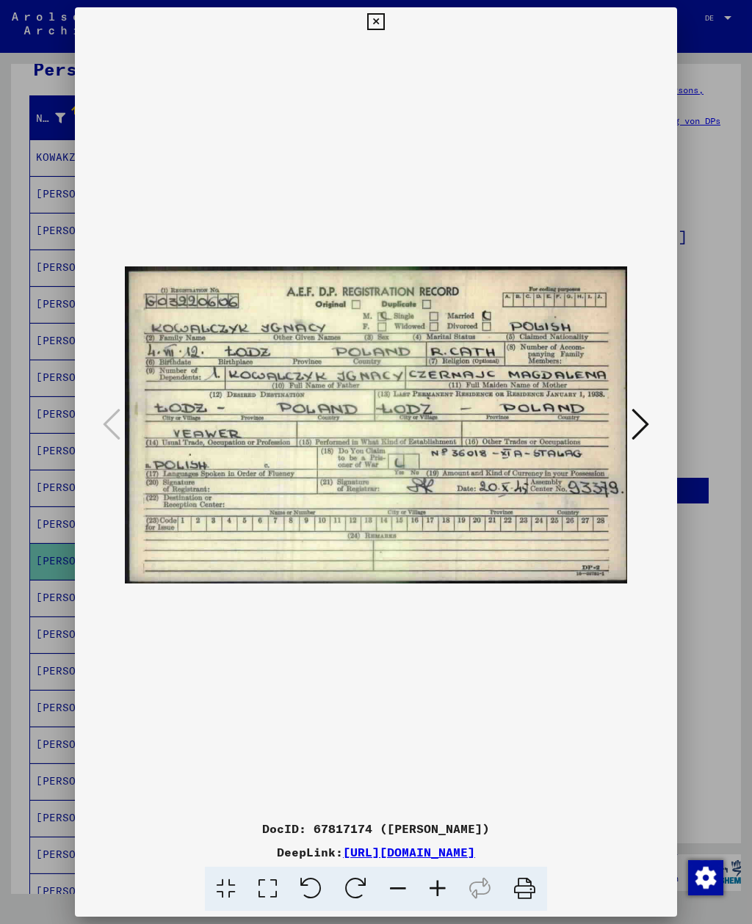
click at [639, 427] on icon at bounding box center [640, 424] width 18 height 35
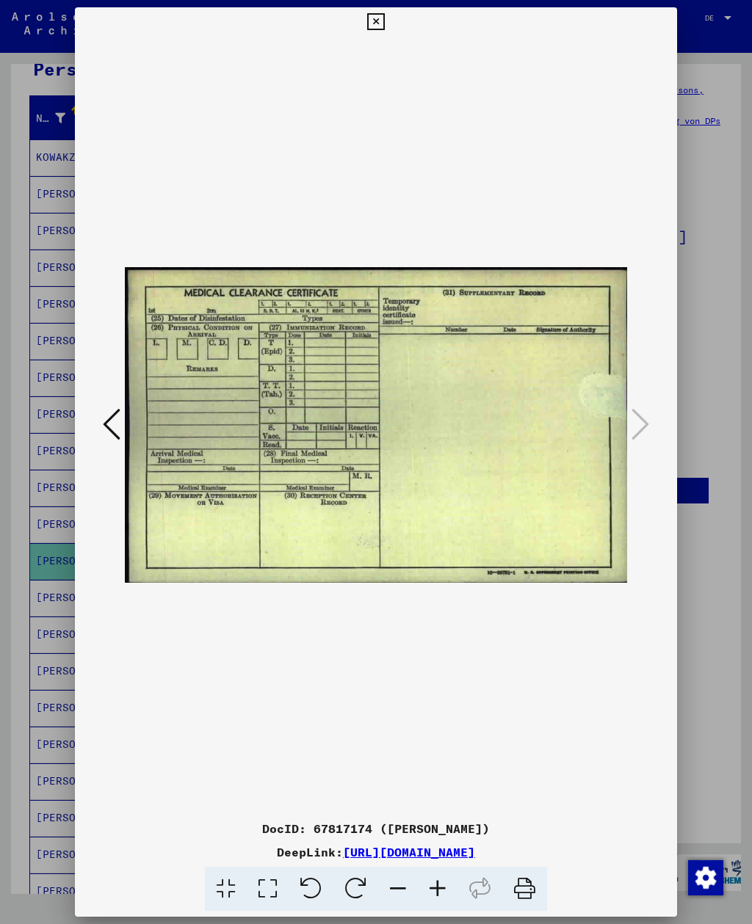
click at [113, 430] on icon at bounding box center [112, 424] width 18 height 35
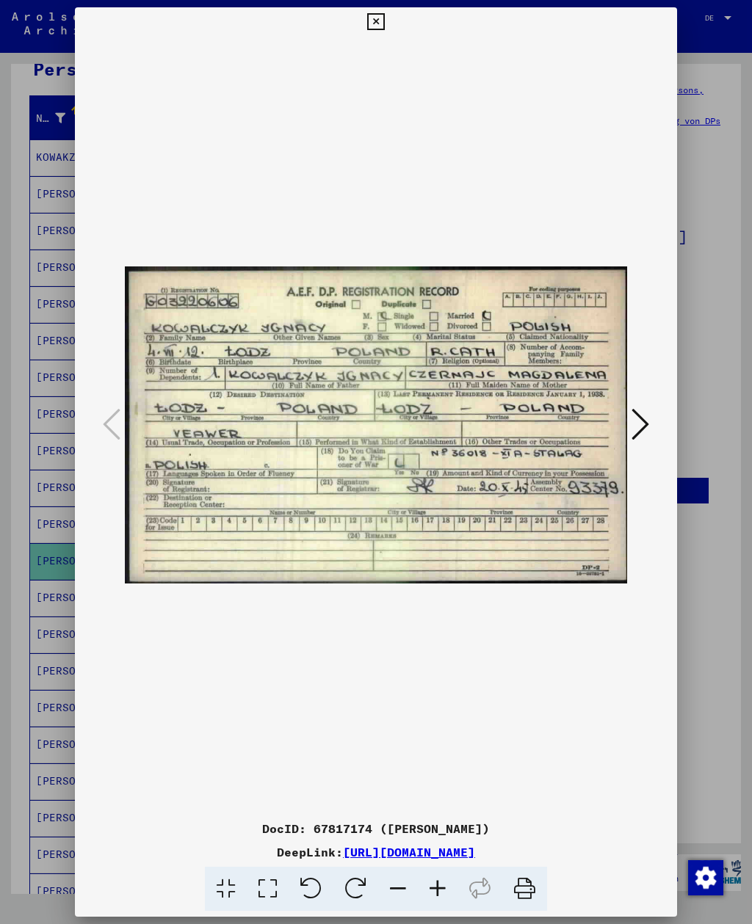
click at [646, 424] on icon at bounding box center [640, 424] width 18 height 35
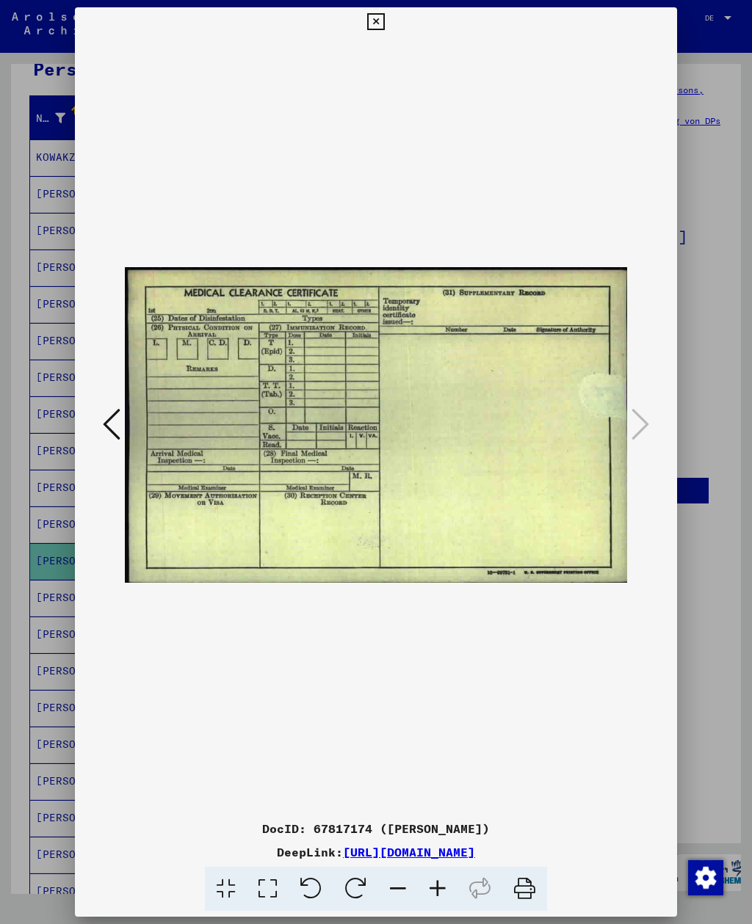
click at [384, 28] on icon at bounding box center [375, 22] width 17 height 18
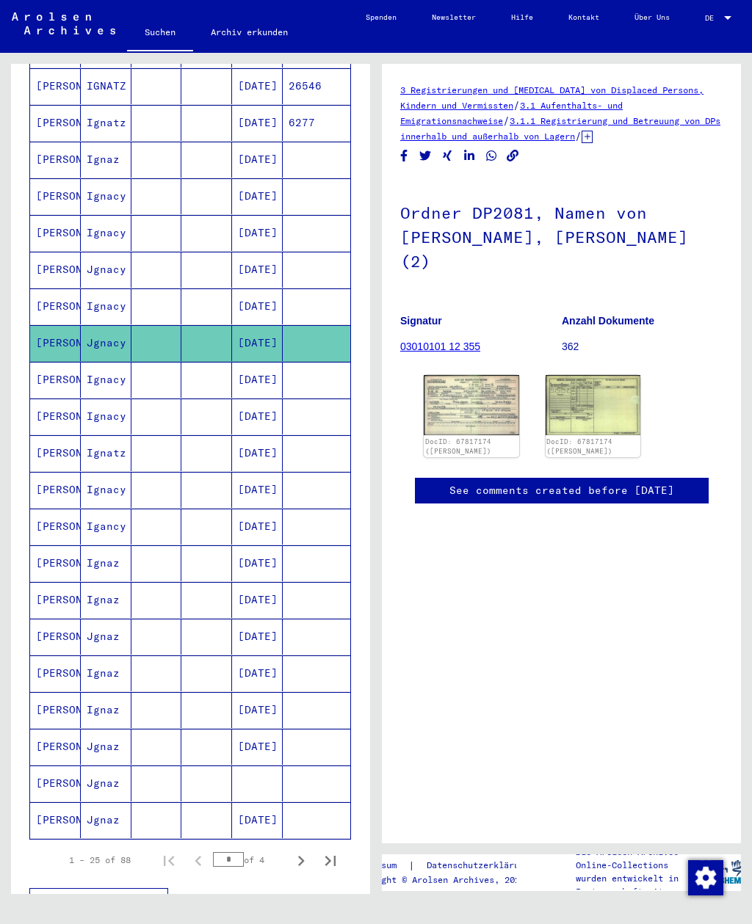
scroll to position [371, 0]
